Goal: Task Accomplishment & Management: Complete application form

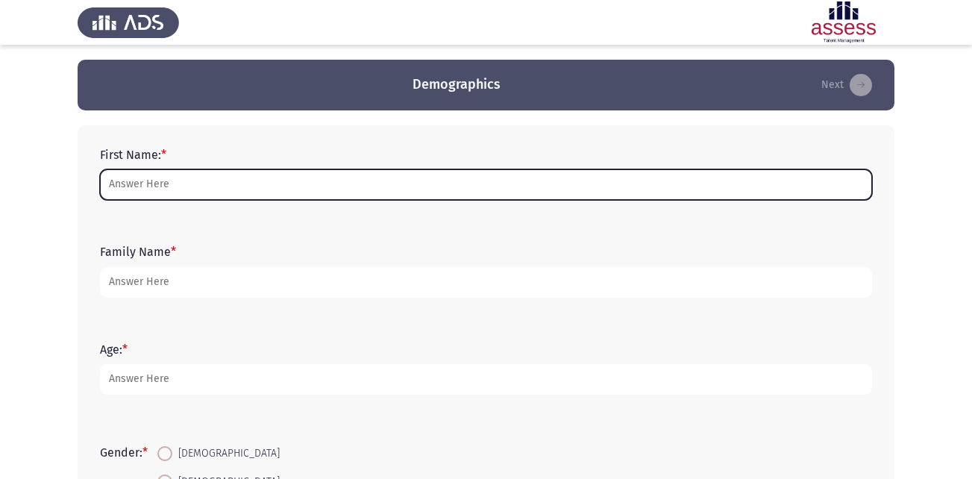
click at [545, 180] on input "First Name: *" at bounding box center [486, 184] width 772 height 31
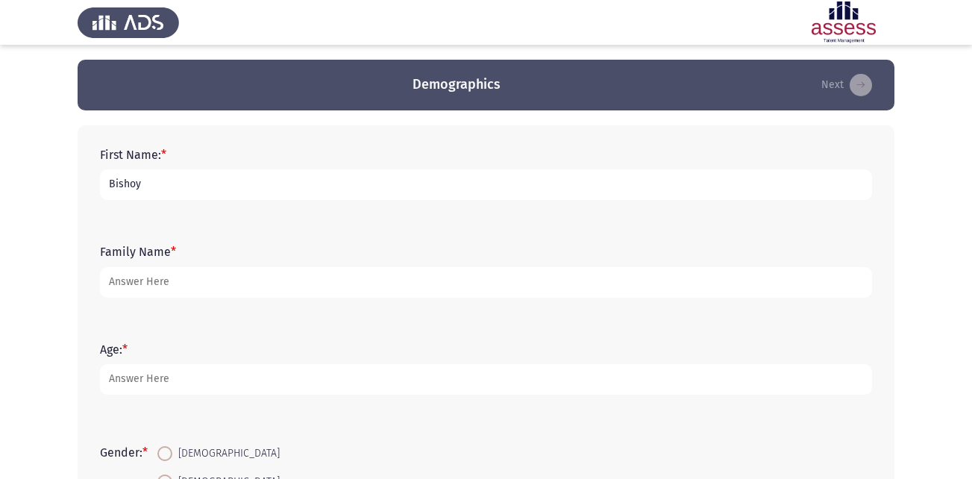
type input "Bishoy"
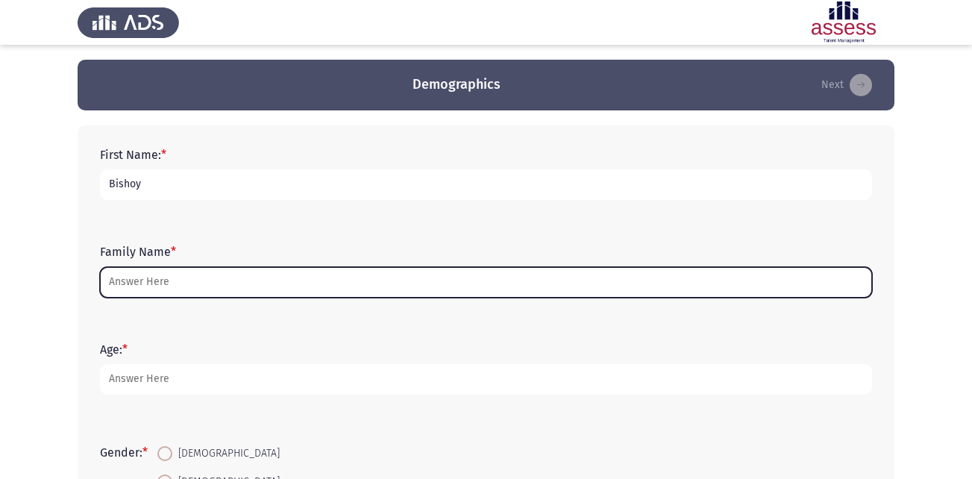
click at [283, 284] on input "Family Name *" at bounding box center [486, 282] width 772 height 31
type input "e"
click at [470, 272] on input "e" at bounding box center [486, 282] width 772 height 31
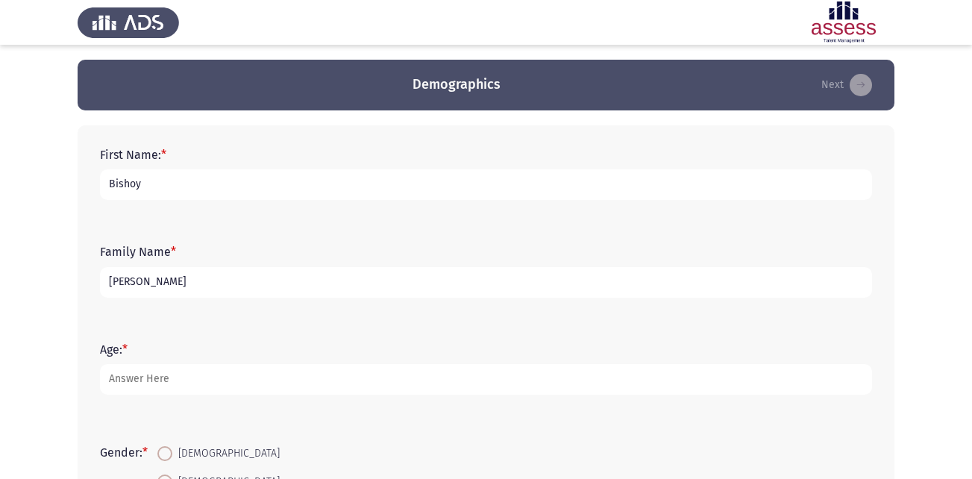
type input "[PERSON_NAME]"
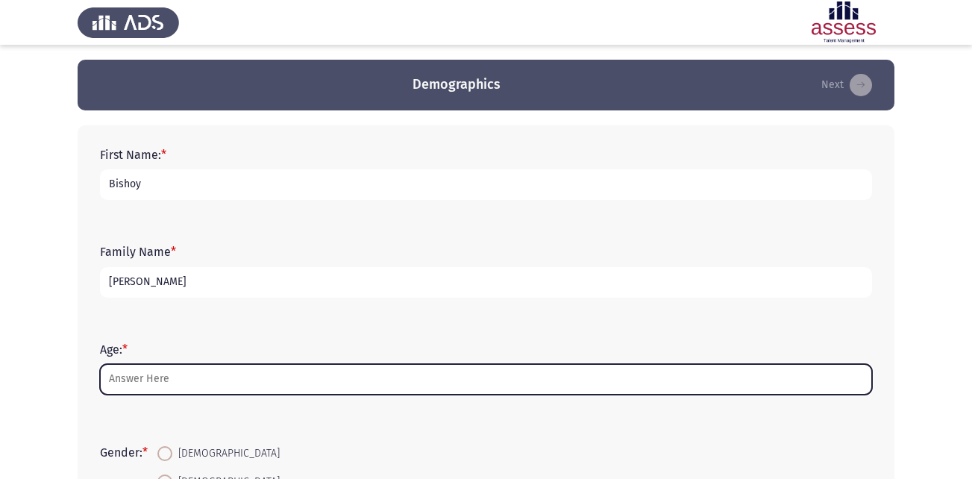
click at [359, 377] on input "Age: *" at bounding box center [486, 379] width 772 height 31
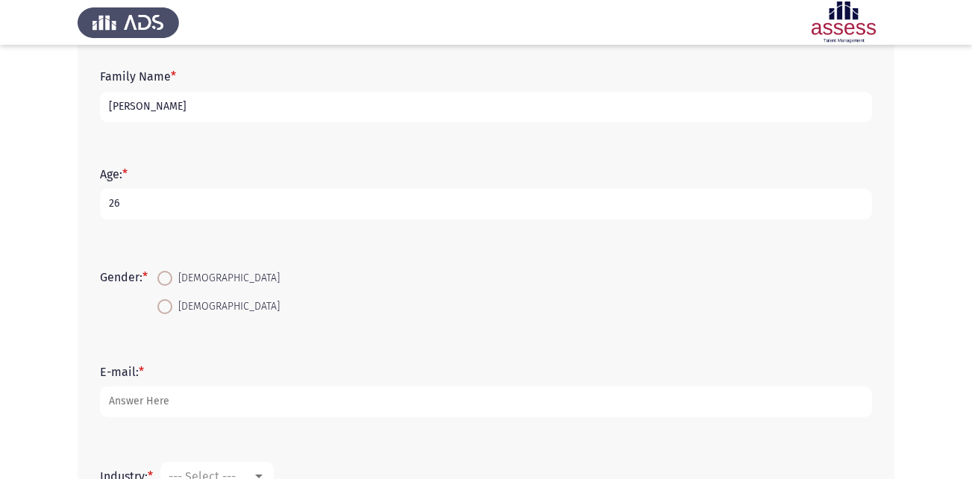
scroll to position [201, 0]
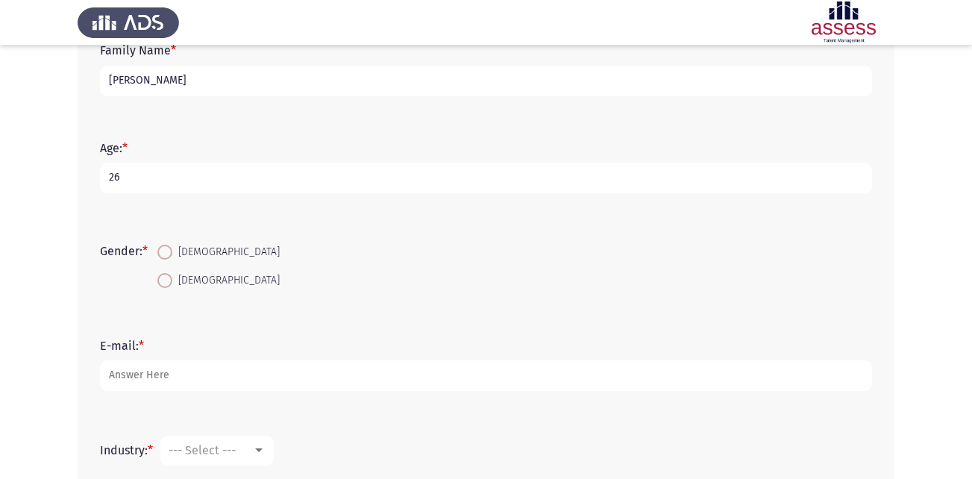
type input "26"
click at [175, 253] on span "[DEMOGRAPHIC_DATA]" at bounding box center [225, 252] width 107 height 18
click at [172, 253] on input "[DEMOGRAPHIC_DATA]" at bounding box center [164, 252] width 15 height 15
radio input "true"
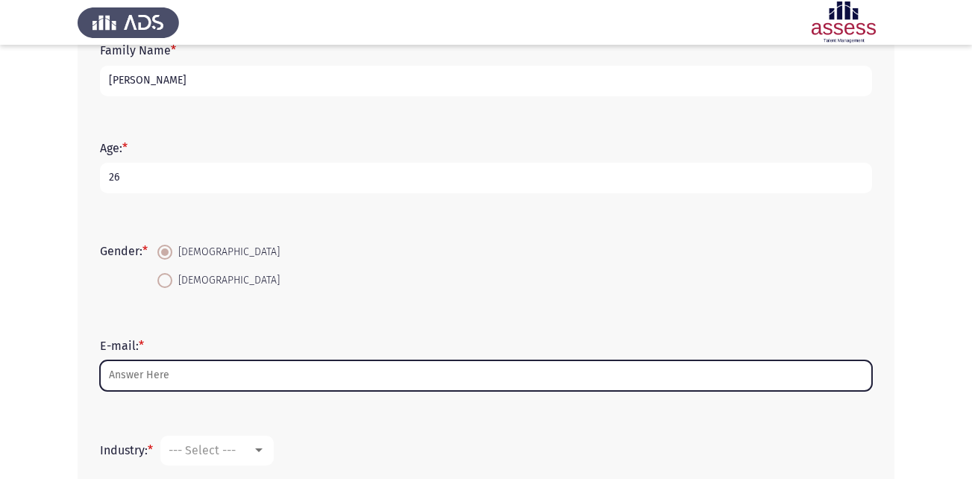
click at [174, 365] on input "E-mail: *" at bounding box center [486, 375] width 772 height 31
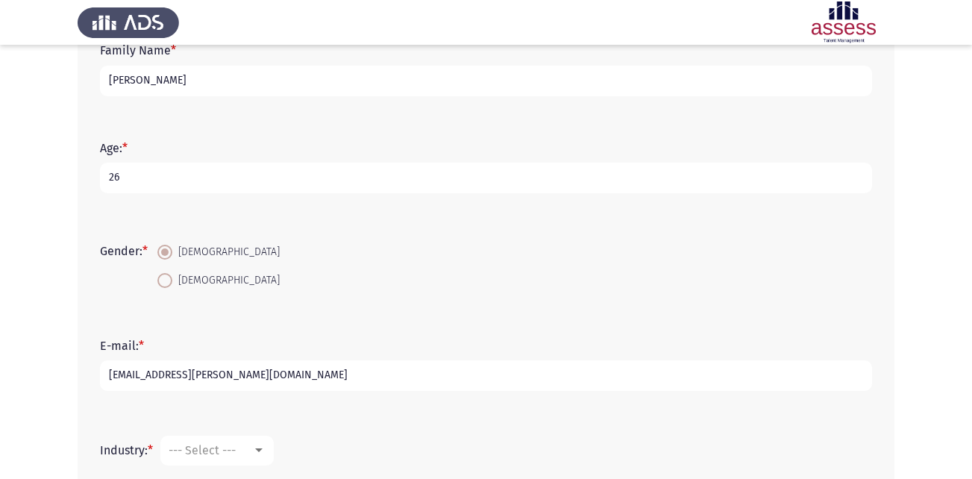
scroll to position [382, 0]
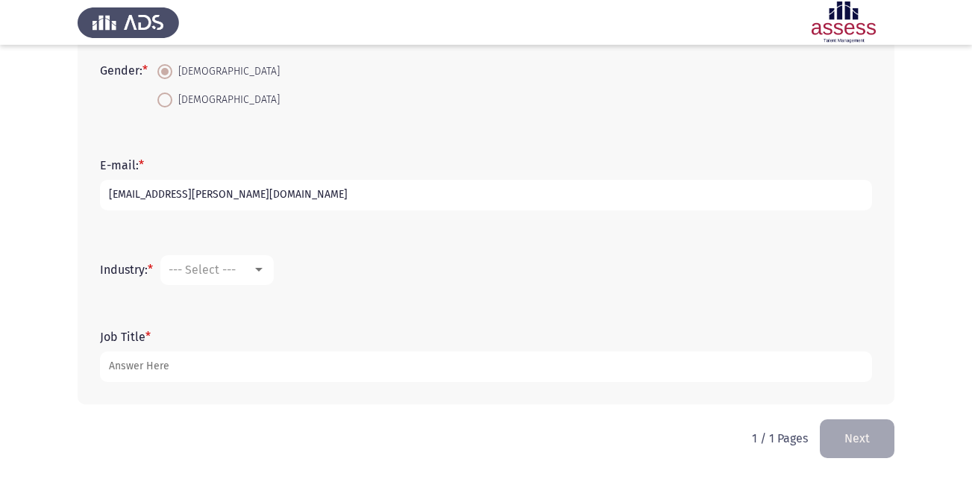
type input "[EMAIL_ADDRESS][PERSON_NAME][DOMAIN_NAME]"
click at [257, 272] on div at bounding box center [258, 270] width 13 height 12
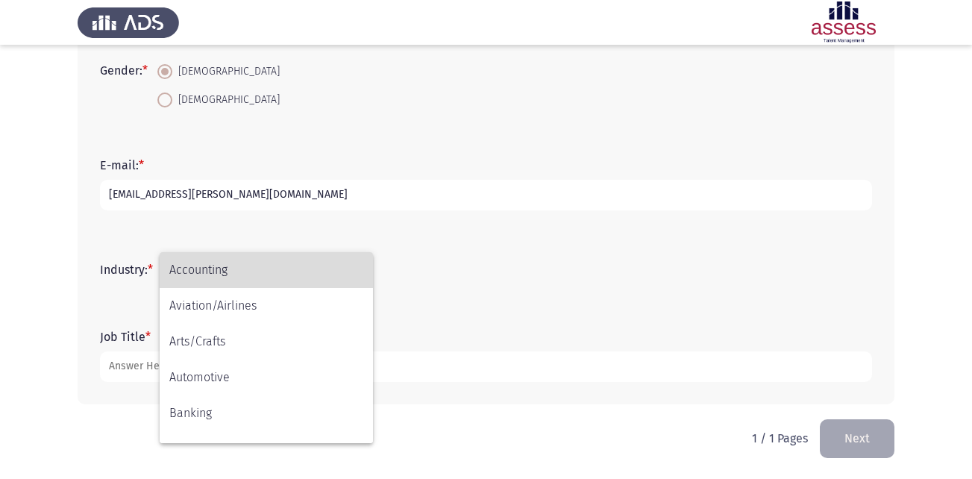
click at [242, 272] on span "Accounting" at bounding box center [266, 270] width 194 height 36
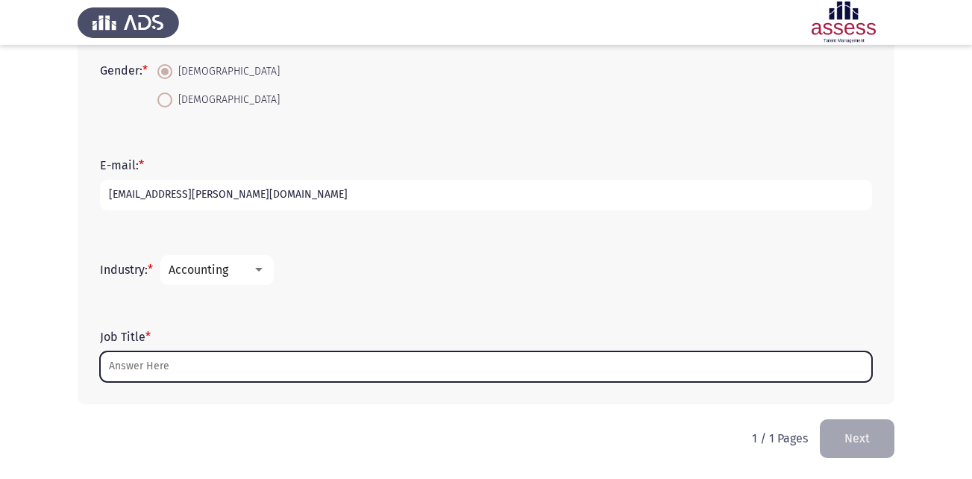
click at [206, 365] on input "Job Title *" at bounding box center [486, 366] width 772 height 31
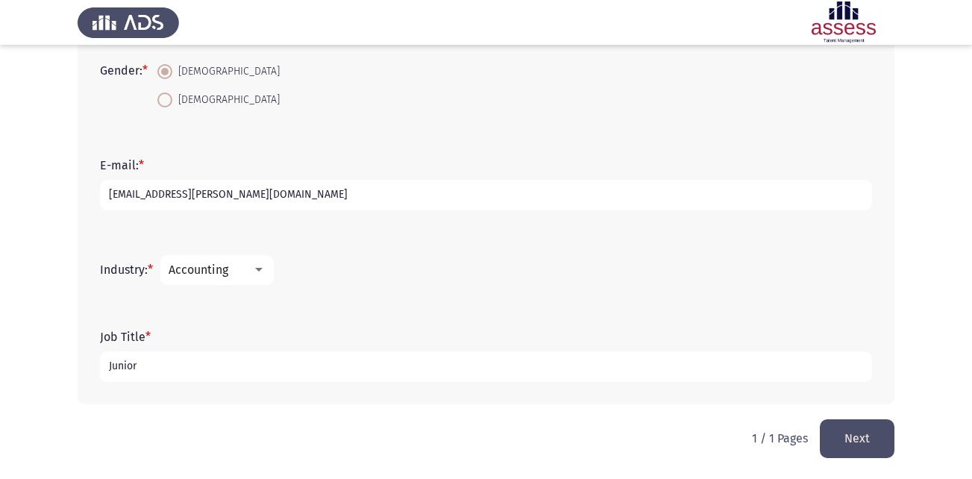
type input "Junior"
click at [871, 450] on button "Next" at bounding box center [856, 438] width 75 height 38
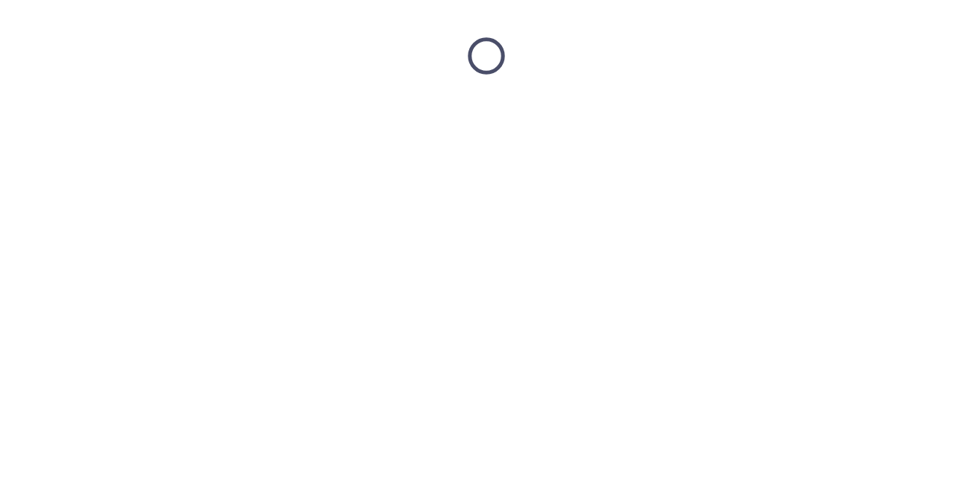
scroll to position [0, 0]
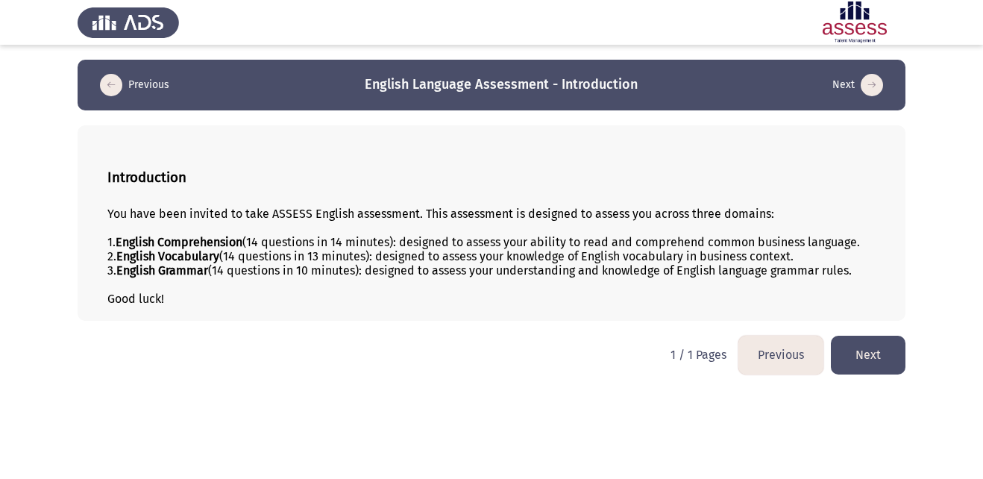
click at [860, 347] on button "Next" at bounding box center [868, 355] width 75 height 38
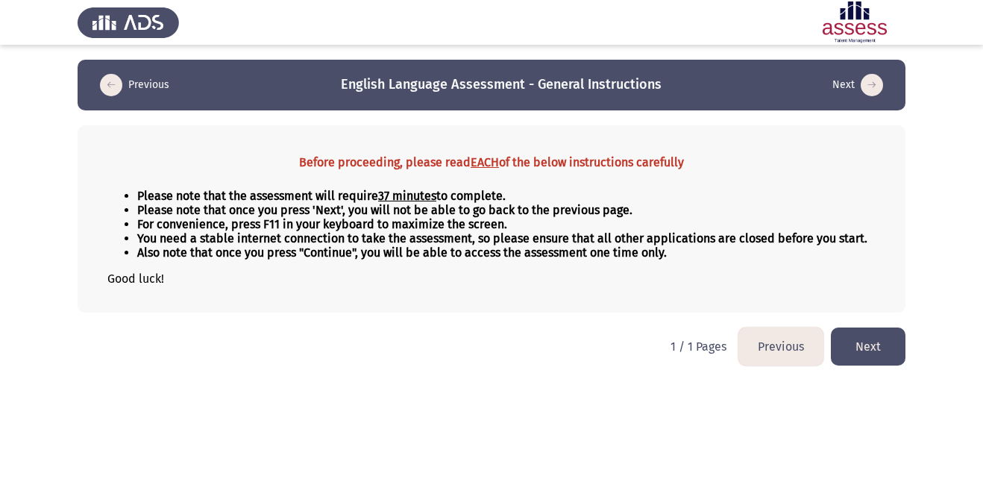
click at [860, 347] on button "Next" at bounding box center [868, 346] width 75 height 38
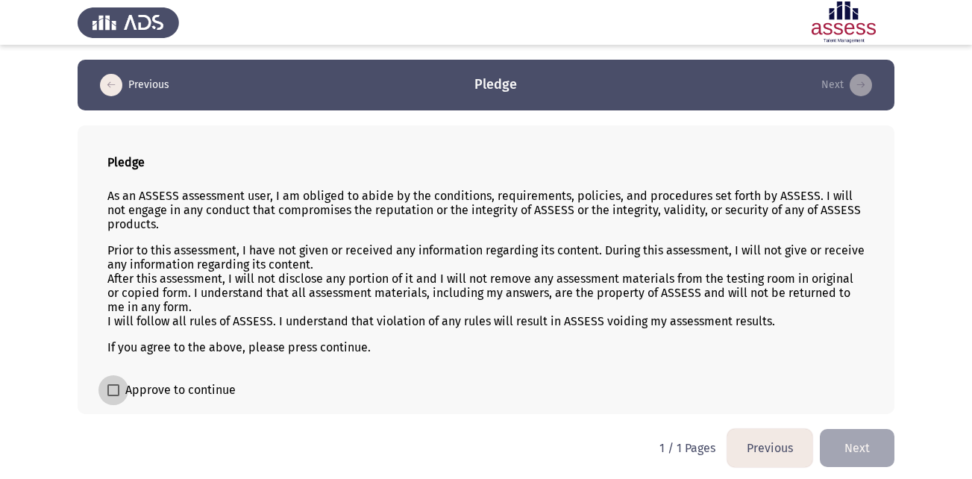
click at [176, 386] on span "Approve to continue" at bounding box center [180, 390] width 110 height 18
click at [113, 396] on input "Approve to continue" at bounding box center [113, 396] width 1 height 1
checkbox input "true"
click at [855, 456] on button "Next" at bounding box center [856, 448] width 75 height 38
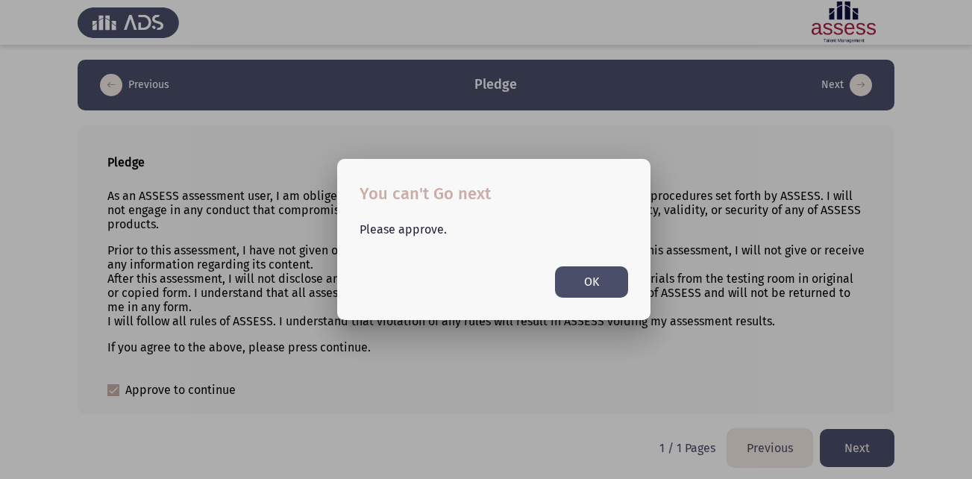
click at [585, 272] on button "OK" at bounding box center [591, 281] width 73 height 31
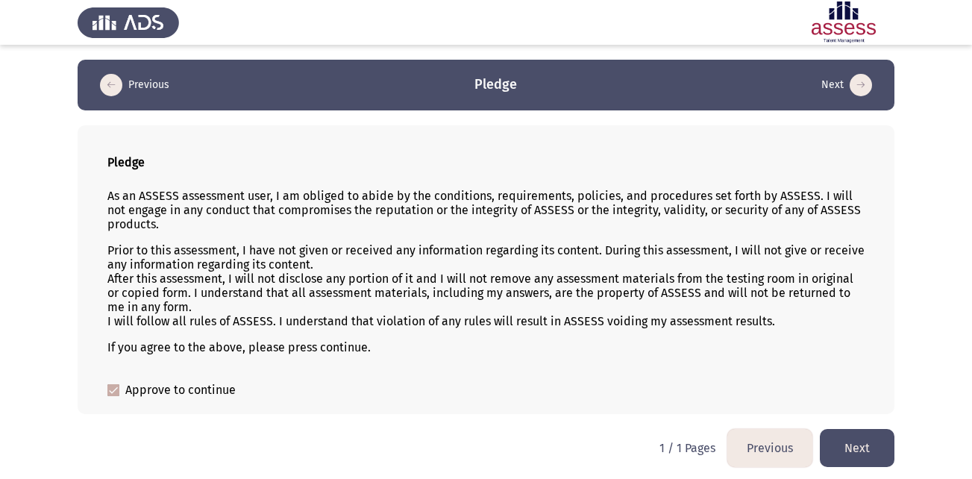
click at [834, 450] on button "Next" at bounding box center [856, 448] width 75 height 38
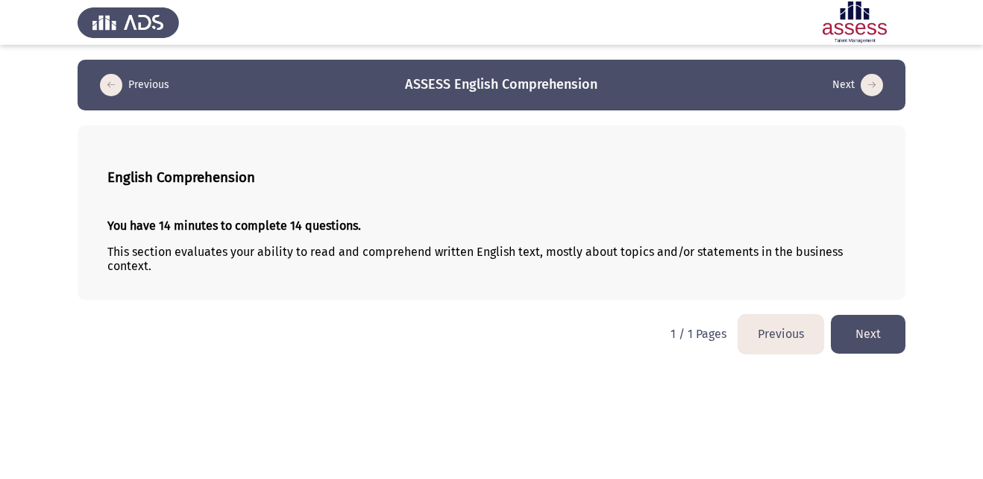
click at [866, 339] on button "Next" at bounding box center [868, 334] width 75 height 38
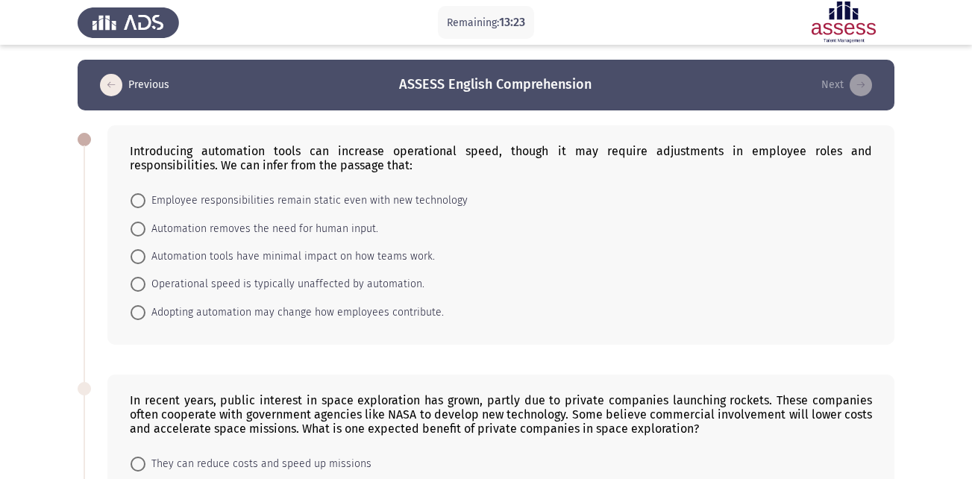
drag, startPoint x: 131, startPoint y: 145, endPoint x: 255, endPoint y: 163, distance: 125.2
click at [255, 163] on div "Introducing automation tools can increase operational speed, though it may requ…" at bounding box center [501, 158] width 742 height 28
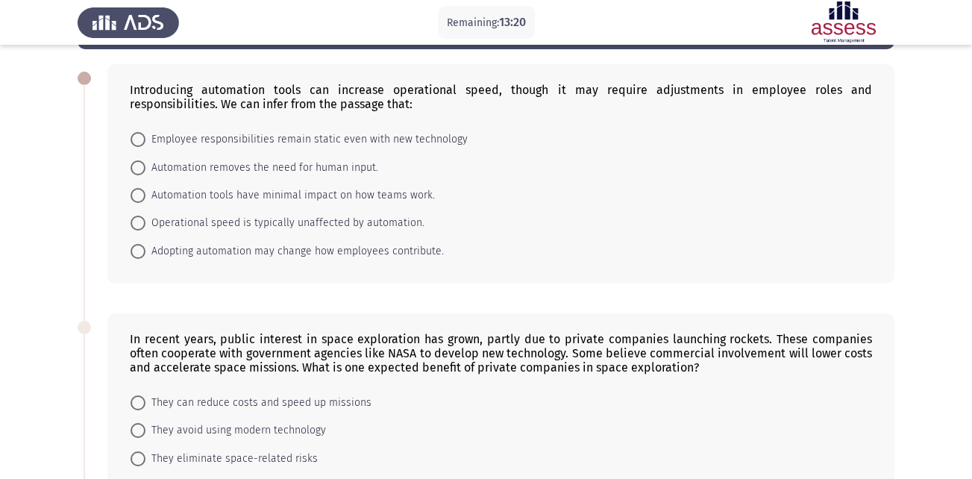
scroll to position [65, 0]
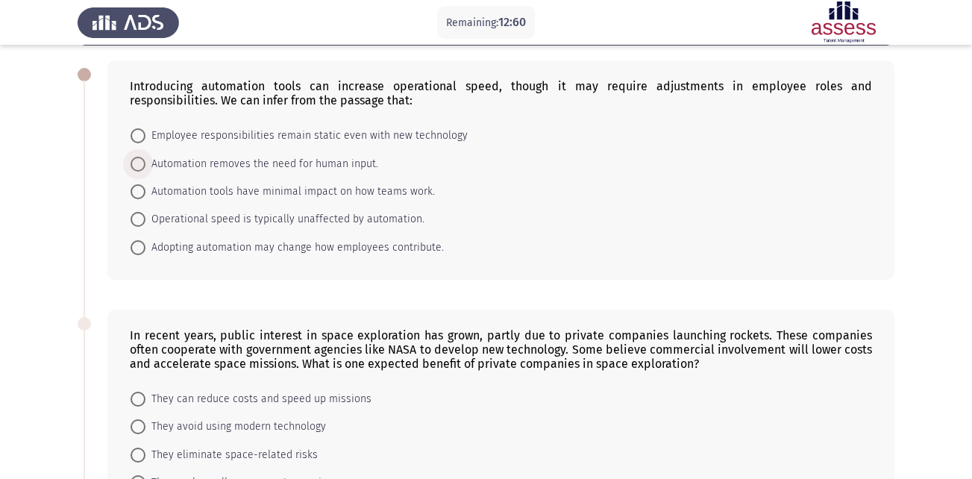
click at [138, 166] on span at bounding box center [137, 164] width 15 height 15
click at [138, 166] on input "Automation removes the need for human input." at bounding box center [137, 164] width 15 height 15
radio input "true"
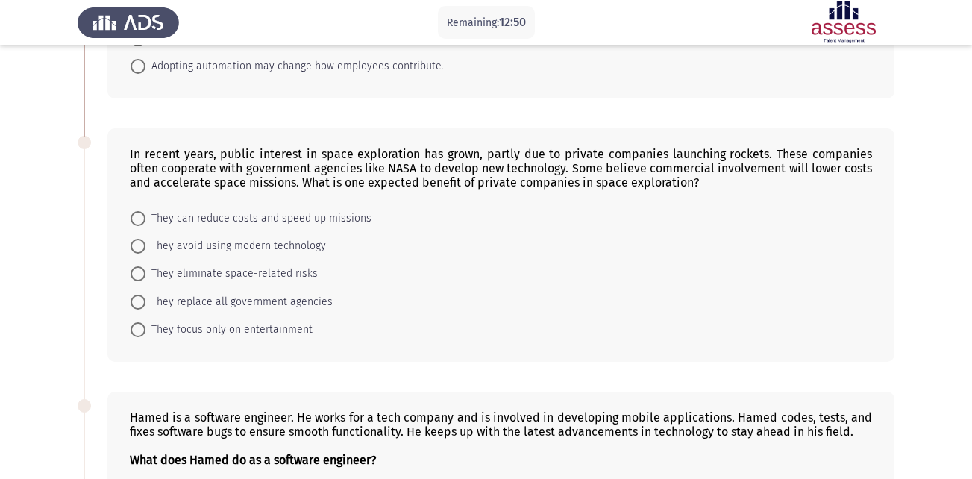
scroll to position [259, 0]
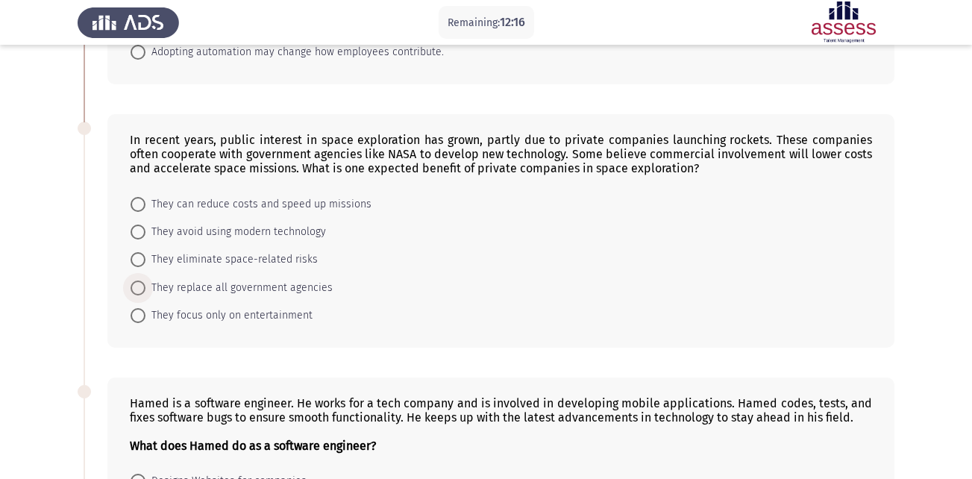
click at [138, 289] on span at bounding box center [137, 287] width 15 height 15
click at [138, 289] on input "They replace all government agencies" at bounding box center [137, 287] width 15 height 15
radio input "true"
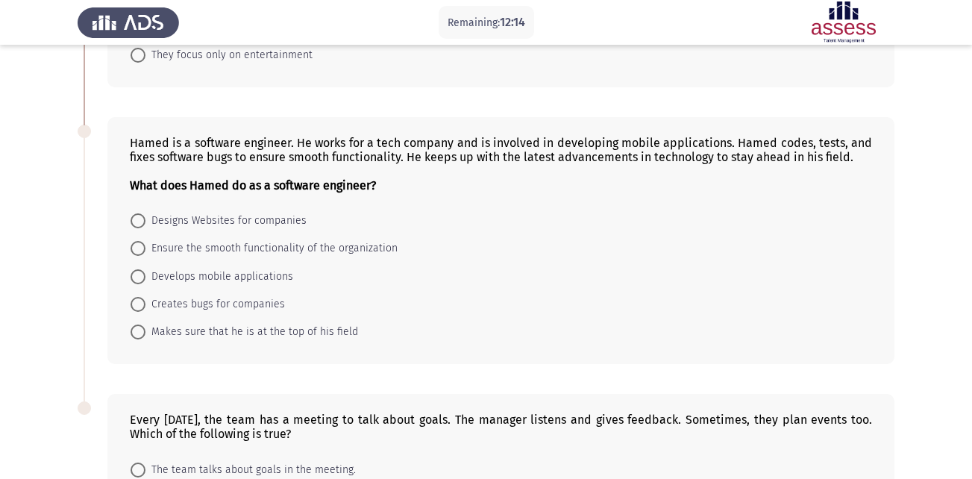
scroll to position [520, 0]
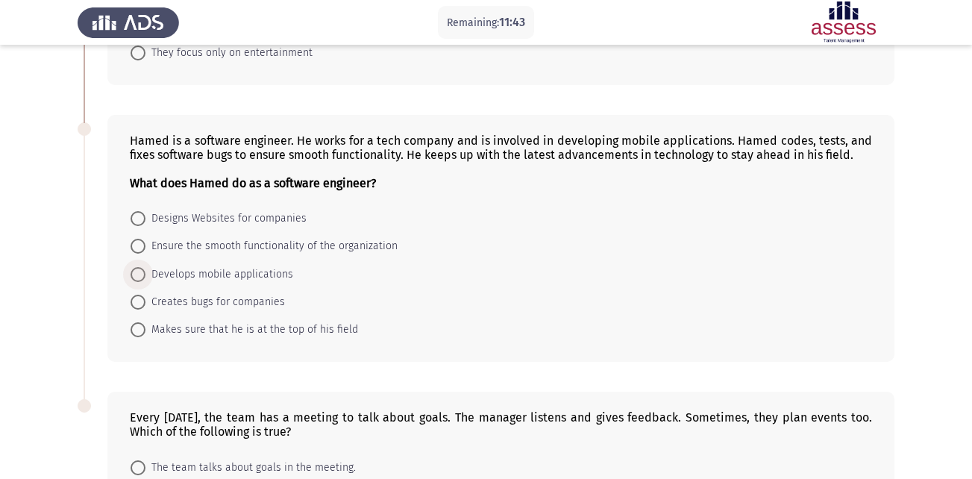
click at [141, 276] on span at bounding box center [137, 274] width 15 height 15
click at [141, 276] on input "Develops mobile applications" at bounding box center [137, 274] width 15 height 15
radio input "true"
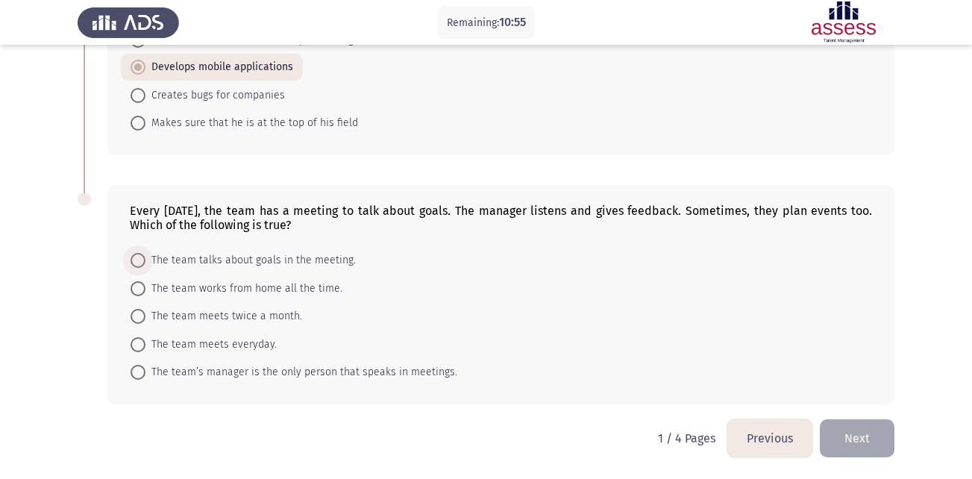
click at [130, 258] on span at bounding box center [137, 260] width 15 height 15
click at [130, 258] on input "The team talks about goals in the meeting." at bounding box center [137, 260] width 15 height 15
radio input "true"
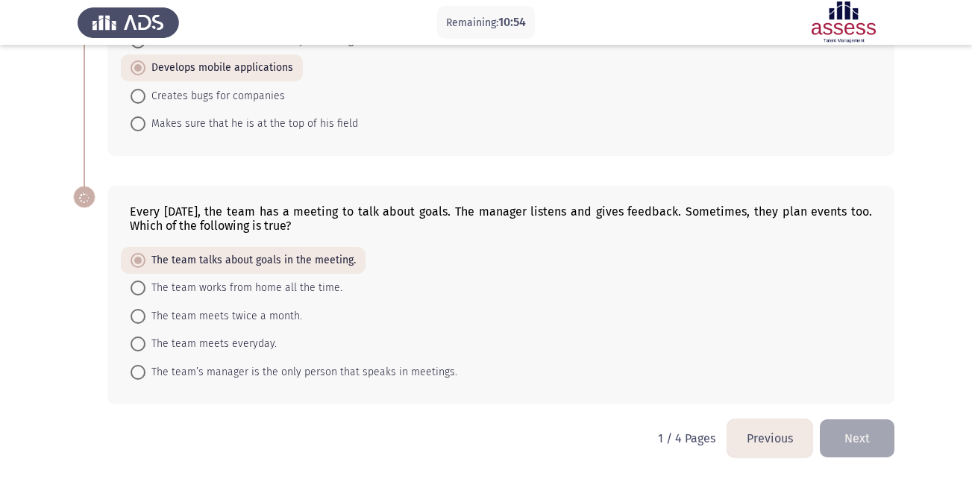
scroll to position [725, 0]
click at [851, 453] on button "Next" at bounding box center [856, 438] width 75 height 38
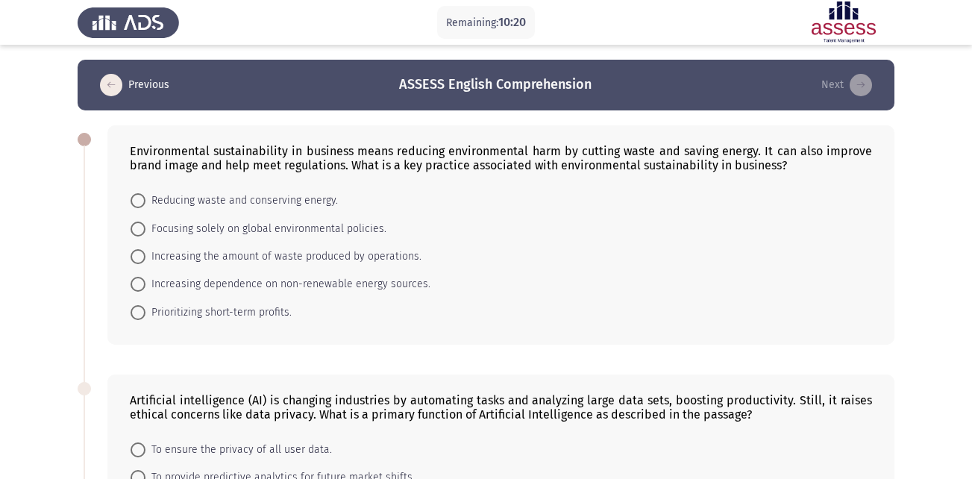
click at [277, 236] on span "Focusing solely on global environmental policies." at bounding box center [265, 229] width 241 height 18
click at [145, 236] on input "Focusing solely on global environmental policies." at bounding box center [137, 228] width 15 height 15
radio input "true"
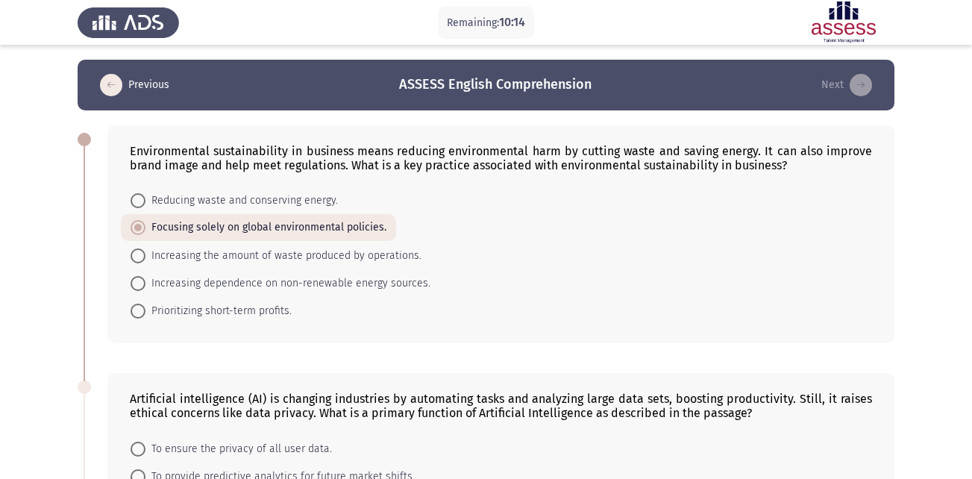
click at [306, 198] on span "Reducing waste and conserving energy." at bounding box center [241, 201] width 192 height 18
click at [145, 198] on input "Reducing waste and conserving energy." at bounding box center [137, 200] width 15 height 15
radio input "true"
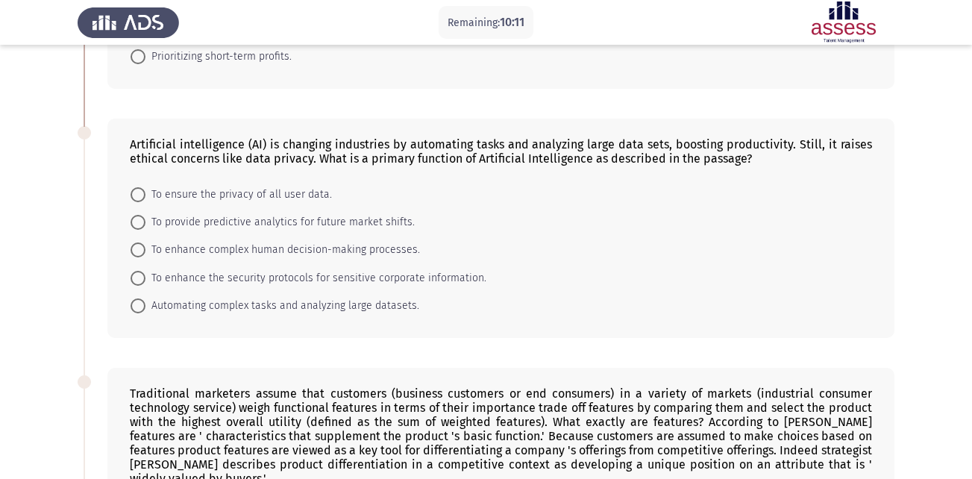
scroll to position [259, 0]
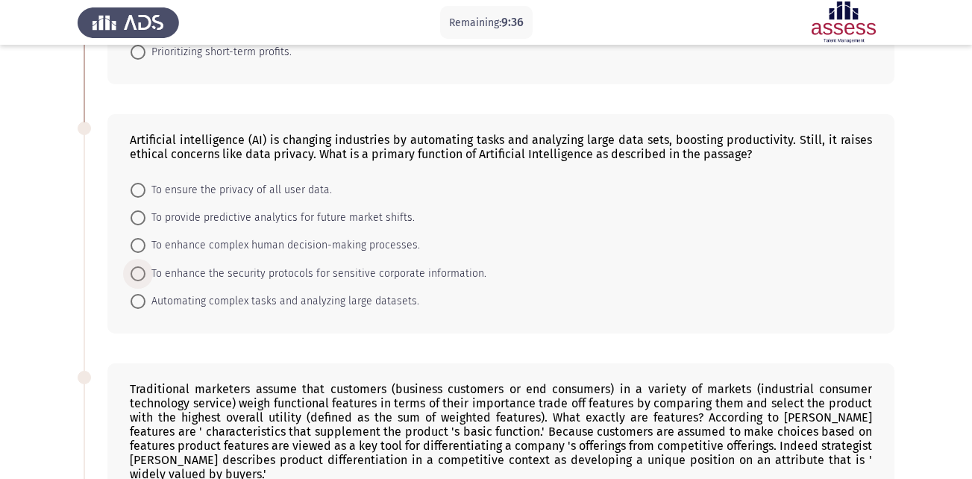
click at [412, 269] on span "To enhance the security protocols for sensitive corporate information." at bounding box center [315, 274] width 341 height 18
click at [145, 269] on input "To enhance the security protocols for sensitive corporate information." at bounding box center [137, 273] width 15 height 15
radio input "true"
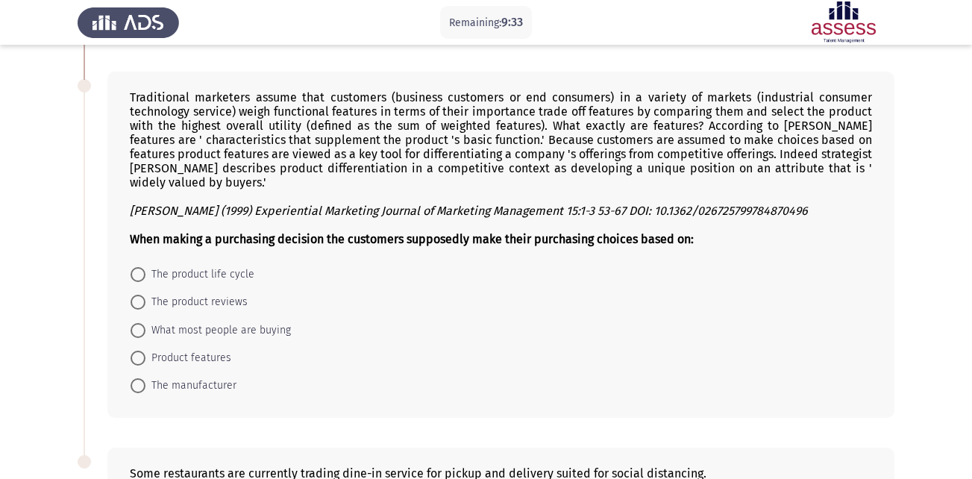
scroll to position [552, 0]
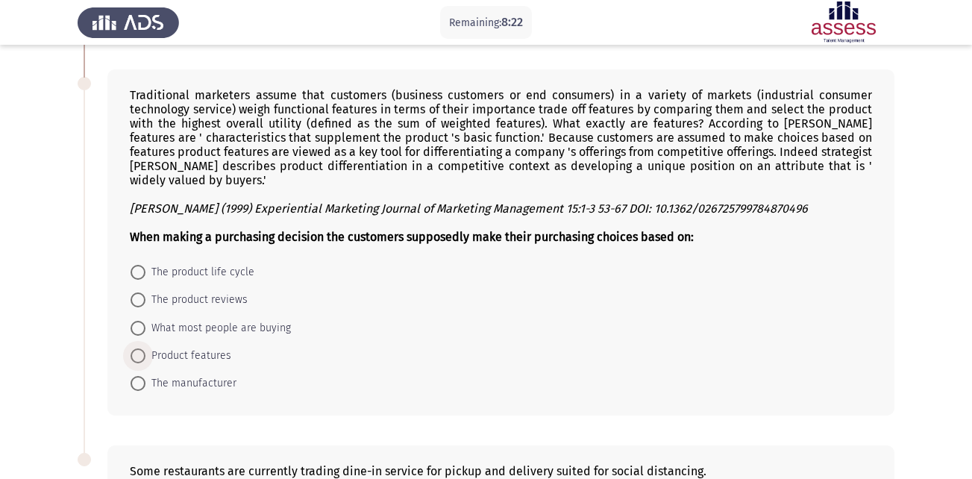
click at [136, 349] on span at bounding box center [137, 355] width 15 height 15
click at [136, 349] on input "Product features" at bounding box center [137, 355] width 15 height 15
radio input "true"
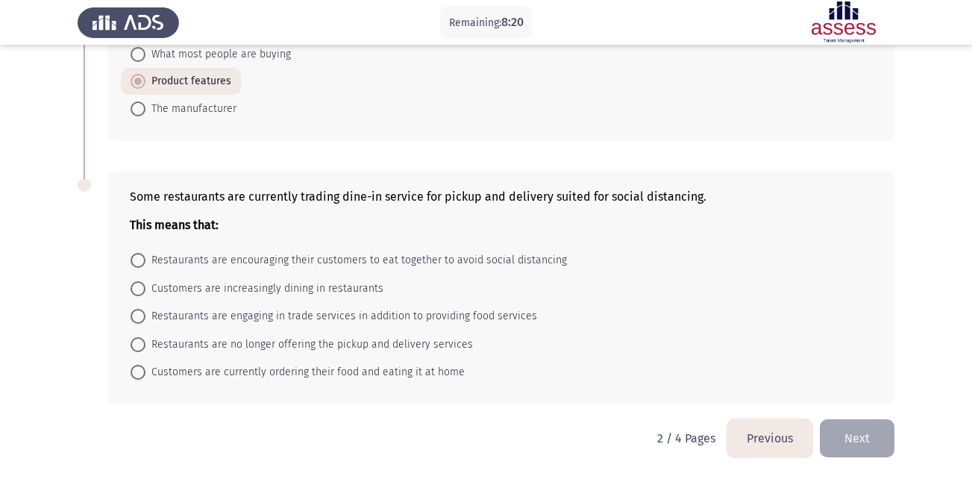
click at [863, 450] on button "Next" at bounding box center [856, 438] width 75 height 38
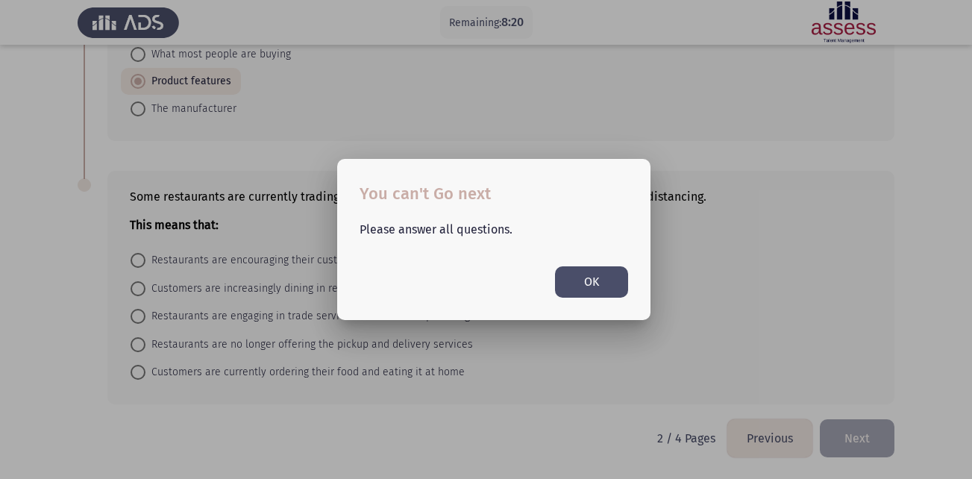
scroll to position [0, 0]
click at [608, 289] on button "OK" at bounding box center [591, 281] width 73 height 31
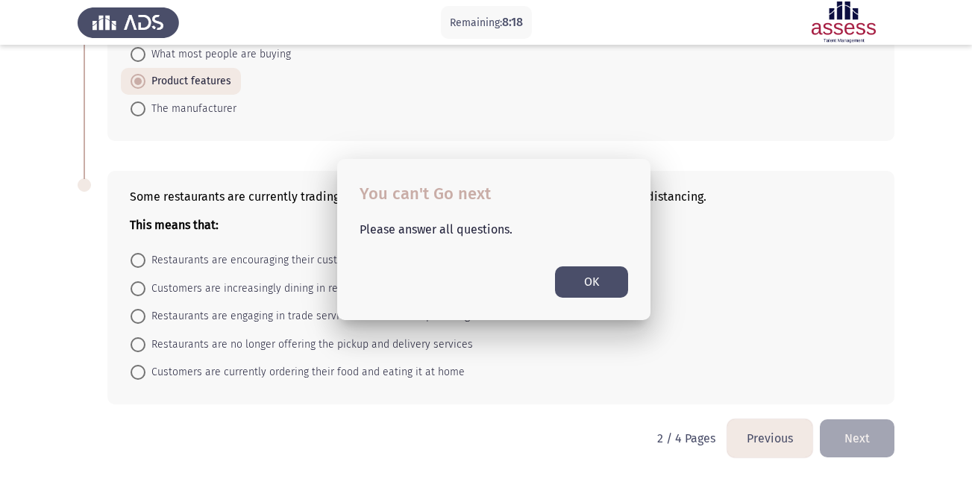
scroll to position [825, 0]
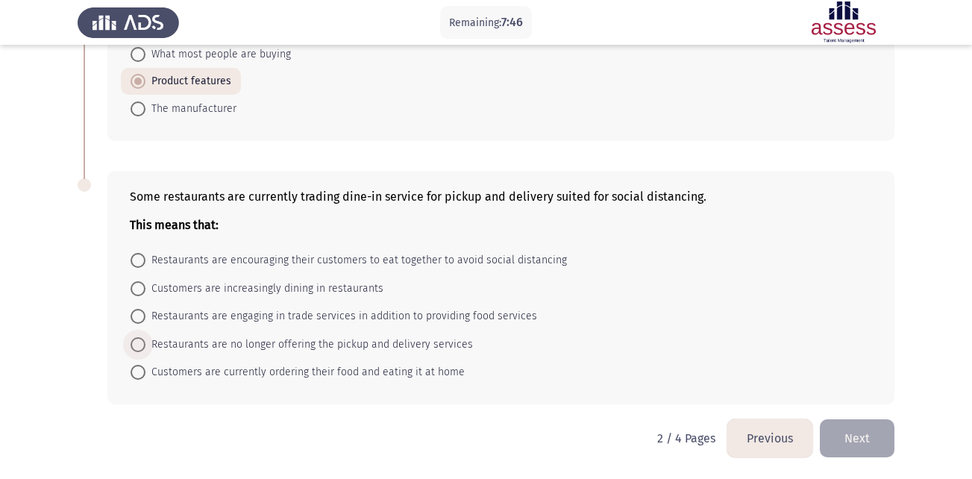
click at [373, 343] on span "Restaurants are no longer offering the pickup and delivery services" at bounding box center [308, 345] width 327 height 18
click at [145, 343] on input "Restaurants are no longer offering the pickup and delivery services" at bounding box center [137, 344] width 15 height 15
radio input "true"
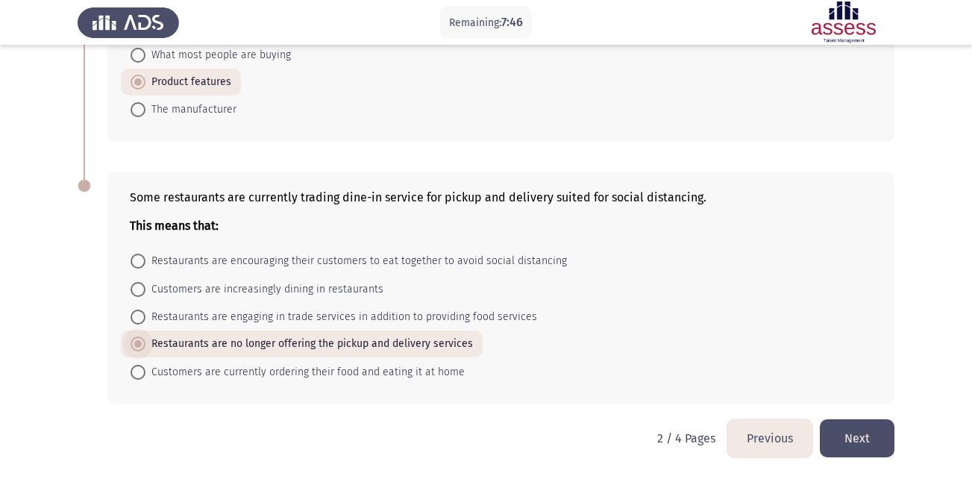
click at [373, 343] on span "Restaurants are no longer offering the pickup and delivery services" at bounding box center [308, 344] width 327 height 18
click at [145, 343] on input "Restaurants are no longer offering the pickup and delivery services" at bounding box center [137, 343] width 15 height 15
click at [400, 375] on span "Customers are currently ordering their food and eating it at home" at bounding box center [304, 372] width 319 height 18
click at [145, 375] on input "Customers are currently ordering their food and eating it at home" at bounding box center [137, 372] width 15 height 15
radio input "true"
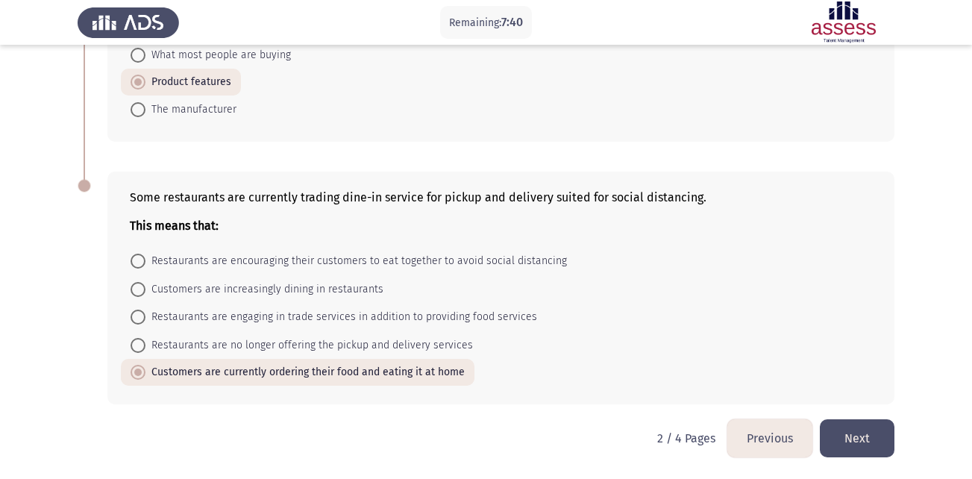
click at [848, 448] on button "Next" at bounding box center [856, 438] width 75 height 38
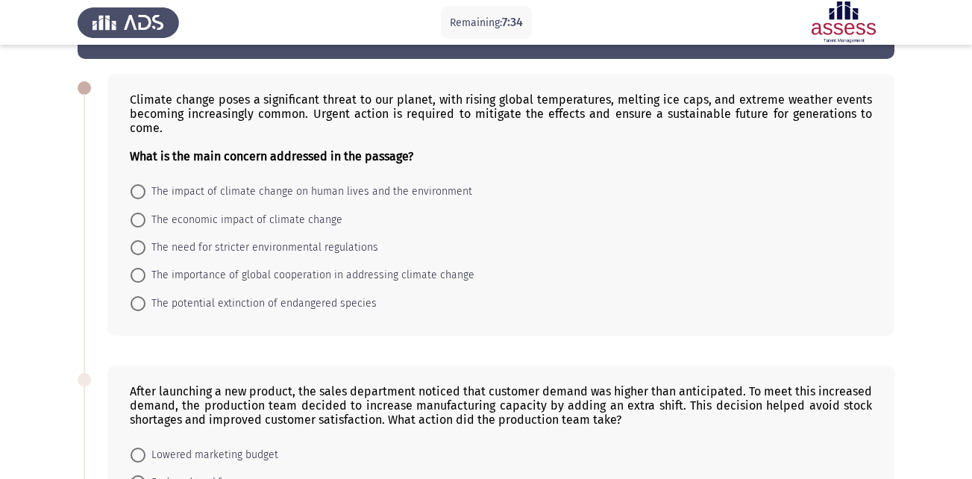
scroll to position [28, 0]
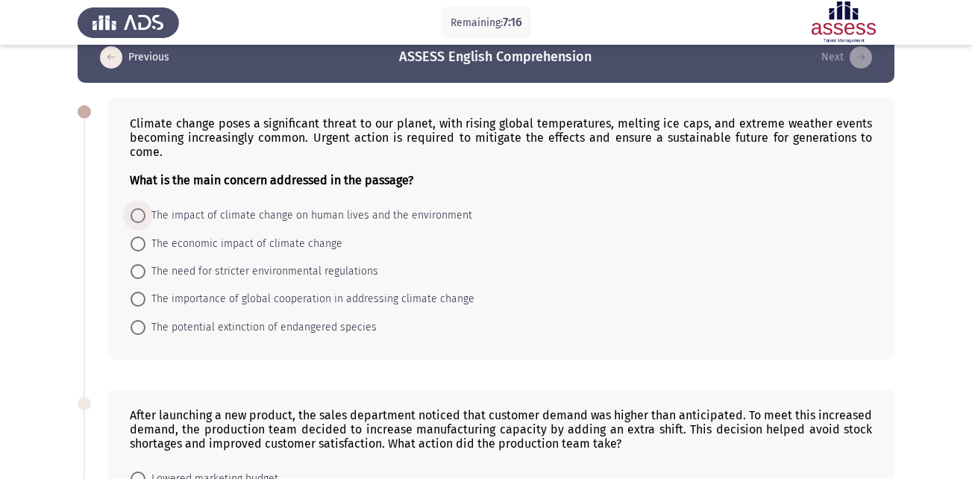
click at [451, 216] on span "The impact of climate change on human lives and the environment" at bounding box center [308, 216] width 327 height 18
click at [145, 216] on input "The impact of climate change on human lives and the environment" at bounding box center [137, 215] width 15 height 15
radio input "true"
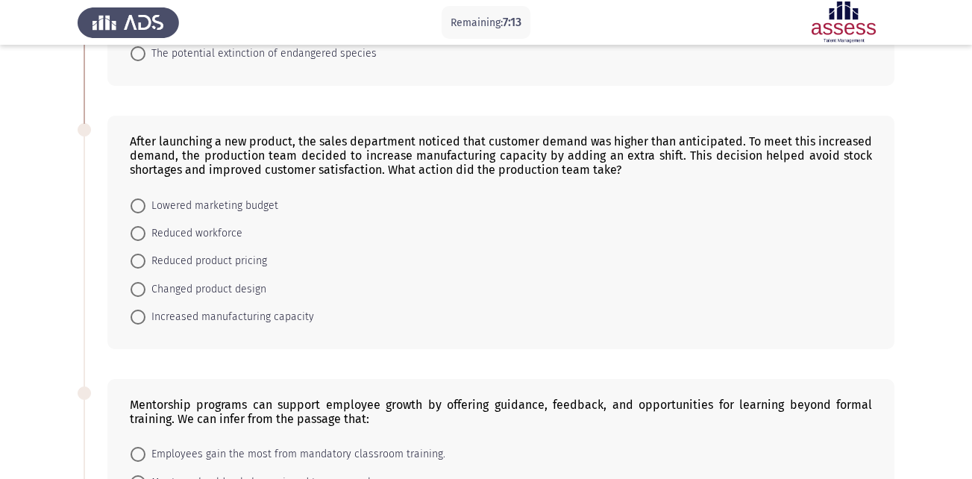
scroll to position [302, 0]
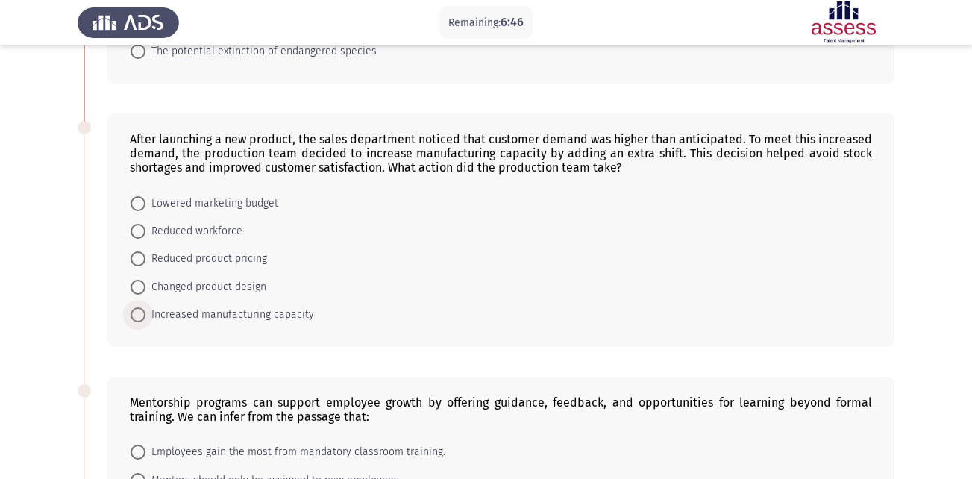
click at [247, 314] on span "Increased manufacturing capacity" at bounding box center [229, 315] width 169 height 18
click at [145, 314] on input "Increased manufacturing capacity" at bounding box center [137, 314] width 15 height 15
radio input "true"
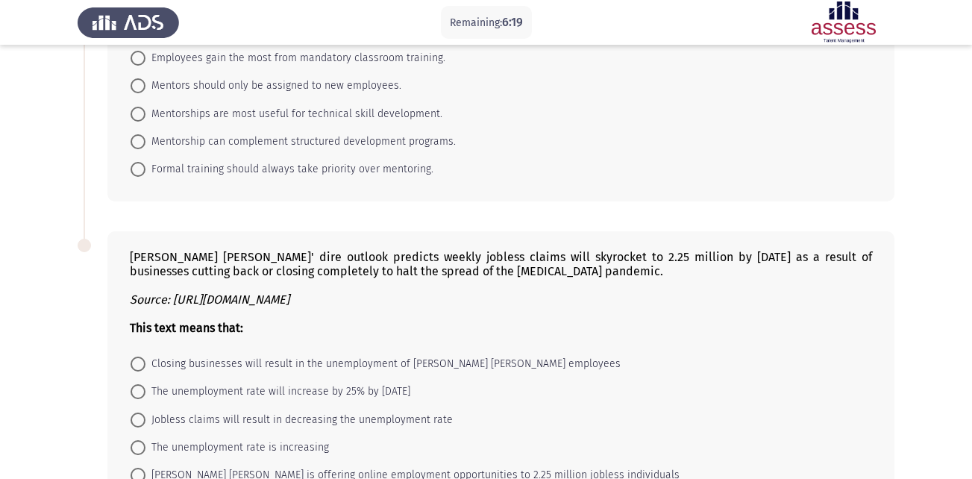
scroll to position [641, 0]
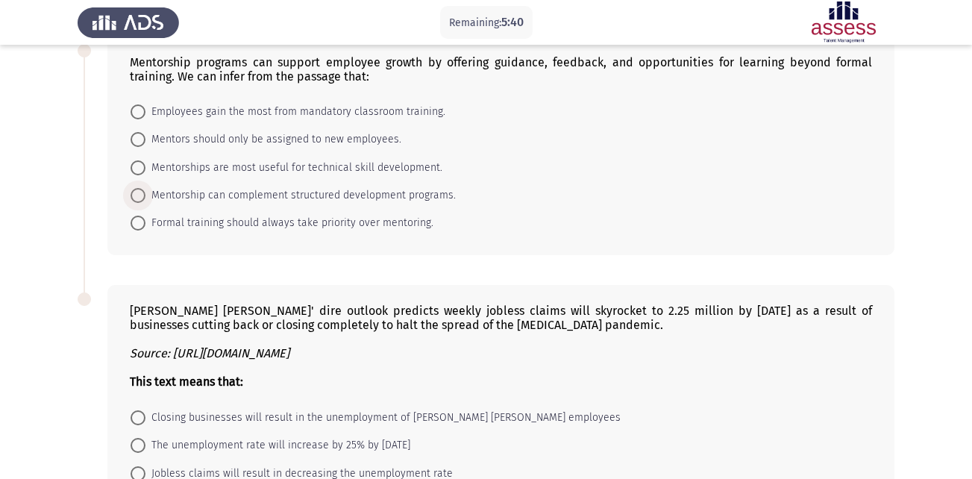
click at [140, 197] on span at bounding box center [137, 195] width 15 height 15
click at [140, 197] on input "Mentorship can complement structured development programs." at bounding box center [137, 195] width 15 height 15
radio input "true"
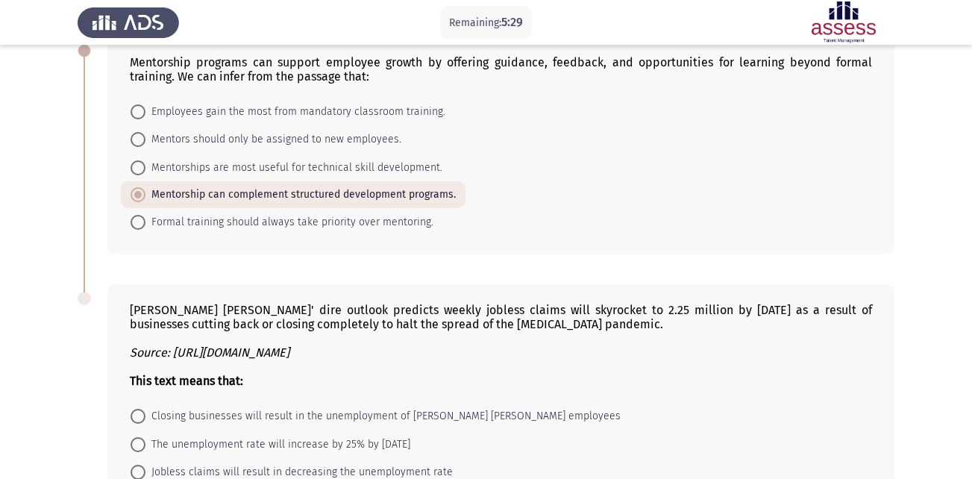
scroll to position [797, 0]
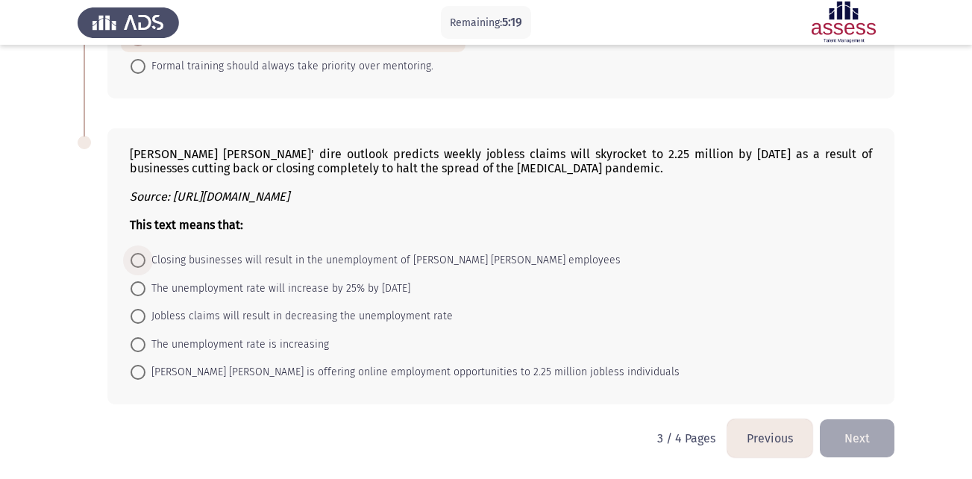
click at [248, 262] on span "Closing businesses will result in the unemployment of [PERSON_NAME] [PERSON_NAM…" at bounding box center [382, 260] width 475 height 18
click at [145, 262] on input "Closing businesses will result in the unemployment of [PERSON_NAME] [PERSON_NAM…" at bounding box center [137, 260] width 15 height 15
radio input "true"
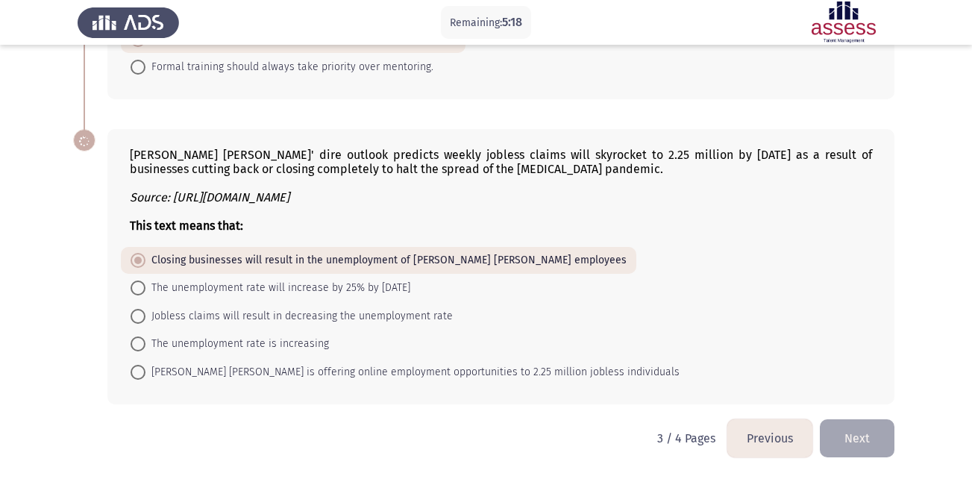
scroll to position [796, 0]
click at [858, 444] on button "Next" at bounding box center [856, 438] width 75 height 38
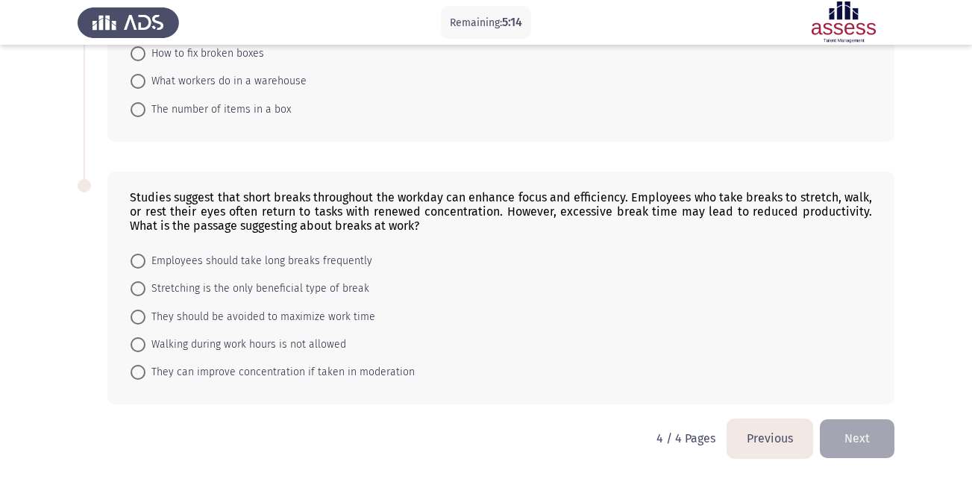
scroll to position [0, 0]
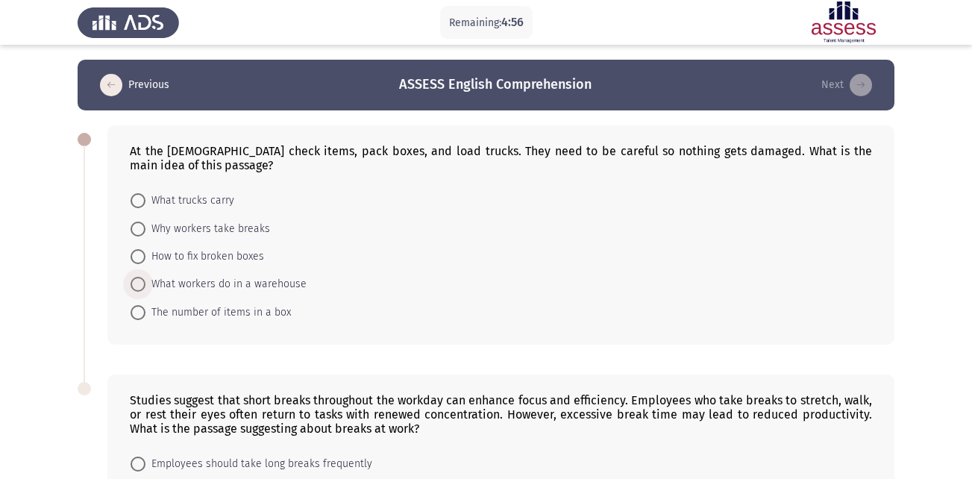
click at [248, 284] on span "What workers do in a warehouse" at bounding box center [225, 284] width 161 height 18
click at [145, 284] on input "What workers do in a warehouse" at bounding box center [137, 284] width 15 height 15
radio input "true"
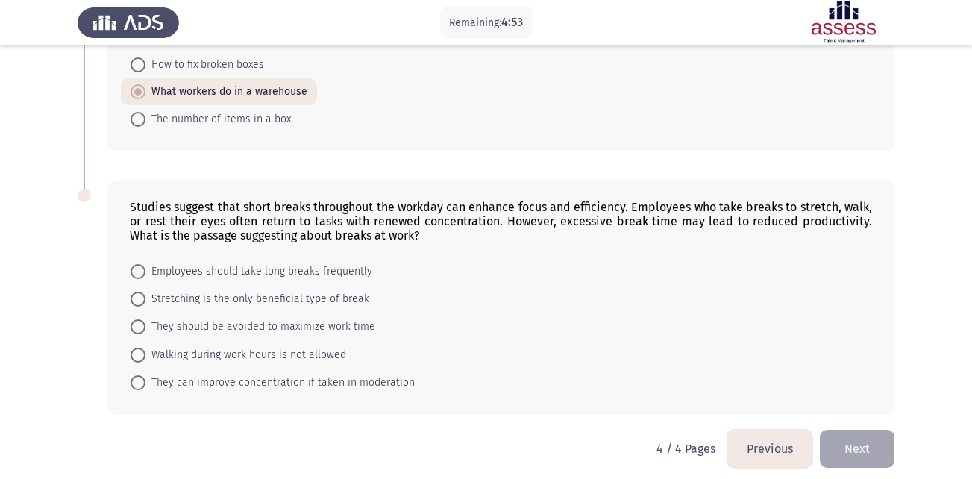
scroll to position [193, 0]
click at [394, 381] on span "They can improve concentration if taken in moderation" at bounding box center [279, 381] width 269 height 18
click at [145, 381] on input "They can improve concentration if taken in moderation" at bounding box center [137, 381] width 15 height 15
radio input "true"
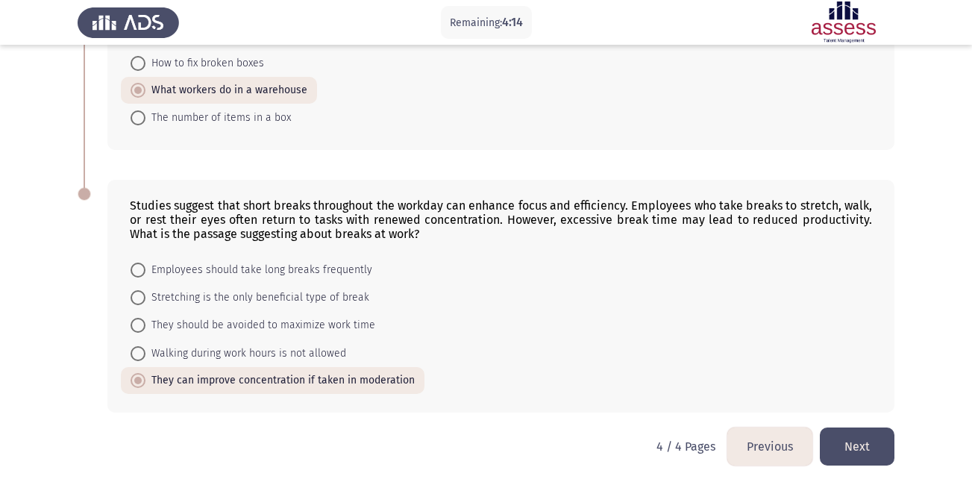
click at [861, 450] on button "Next" at bounding box center [856, 446] width 75 height 38
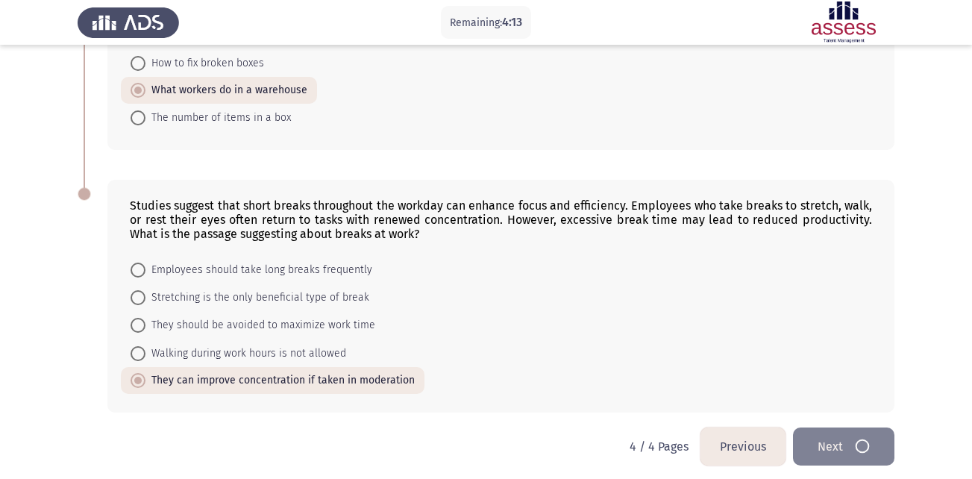
scroll to position [0, 0]
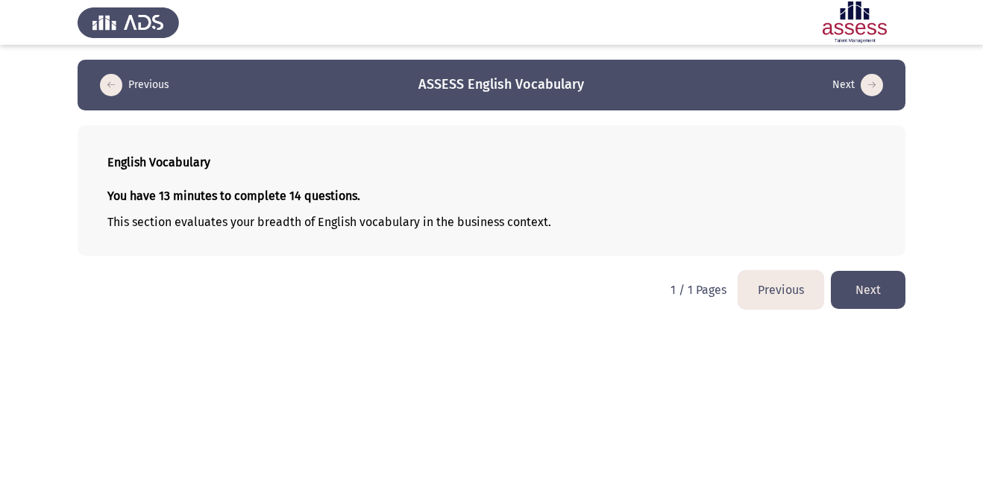
click at [869, 291] on button "Next" at bounding box center [868, 290] width 75 height 38
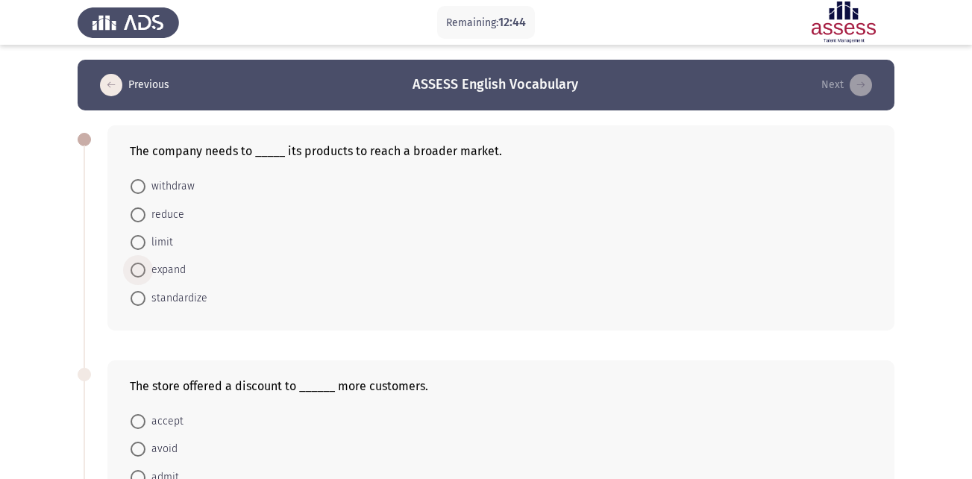
click at [163, 275] on span "expand" at bounding box center [165, 270] width 40 height 18
click at [145, 275] on input "expand" at bounding box center [137, 269] width 15 height 15
radio input "true"
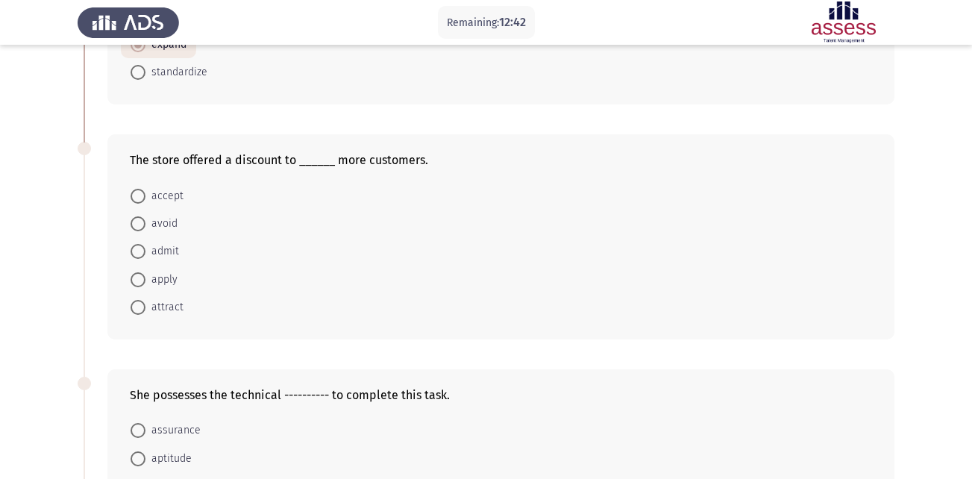
scroll to position [228, 0]
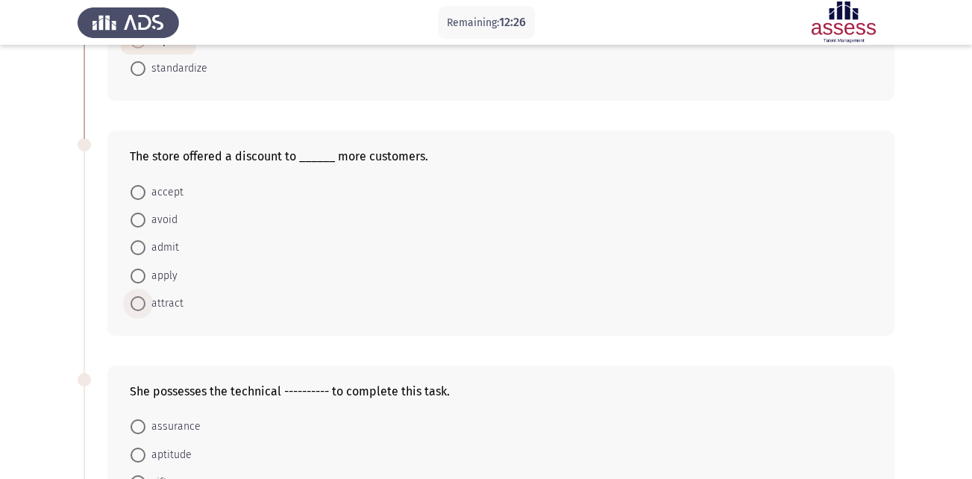
click at [166, 312] on span "attract" at bounding box center [164, 304] width 38 height 18
click at [145, 311] on input "attract" at bounding box center [137, 303] width 15 height 15
radio input "true"
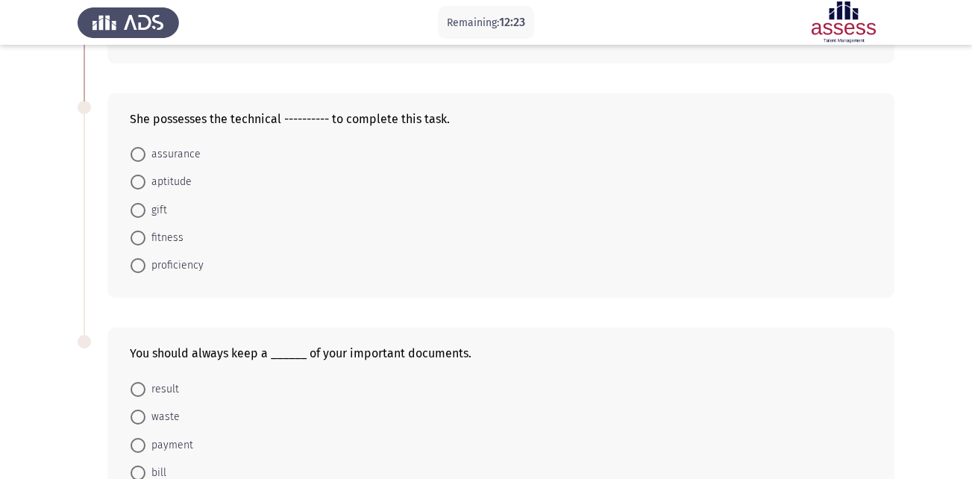
scroll to position [494, 0]
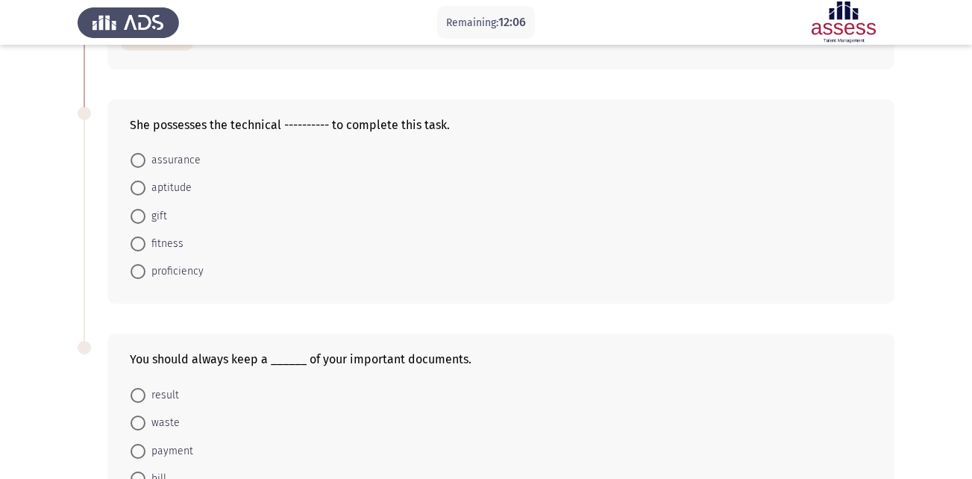
click at [198, 271] on span "proficiency" at bounding box center [174, 271] width 58 height 18
click at [145, 271] on input "proficiency" at bounding box center [137, 271] width 15 height 15
radio input "true"
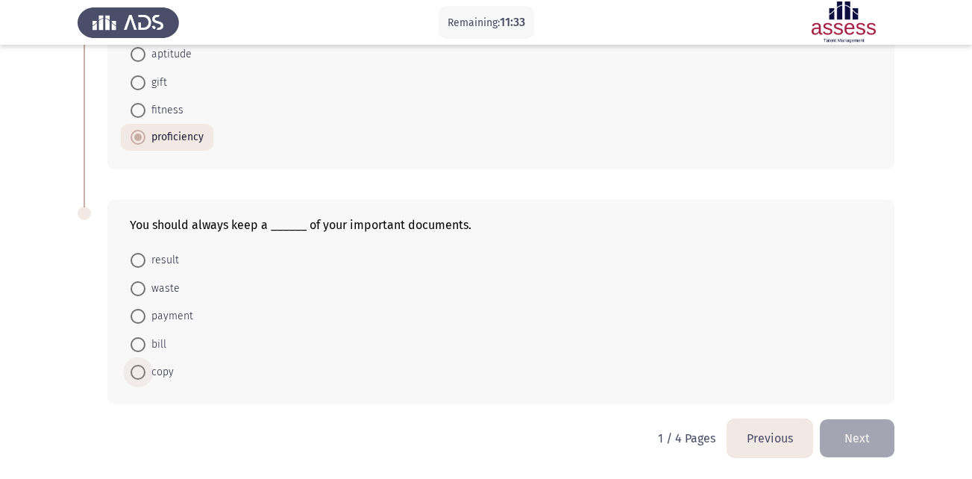
click at [162, 370] on span "copy" at bounding box center [159, 372] width 28 height 18
click at [145, 370] on input "copy" at bounding box center [137, 372] width 15 height 15
radio input "true"
click at [874, 428] on button "Next" at bounding box center [856, 438] width 75 height 38
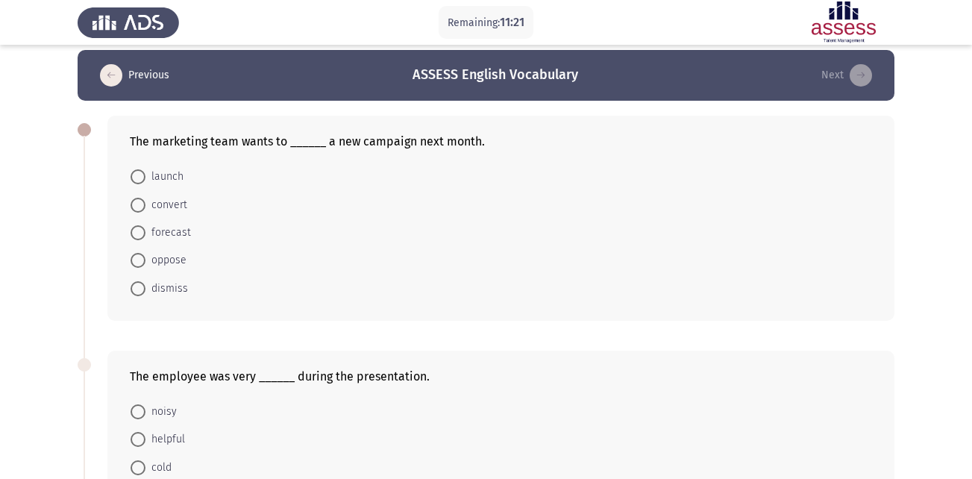
scroll to position [0, 0]
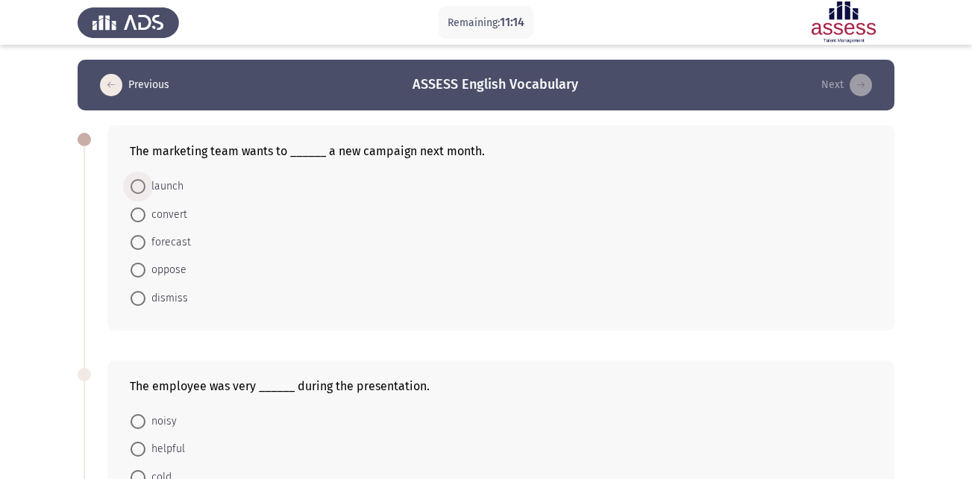
click at [160, 187] on span "launch" at bounding box center [164, 186] width 38 height 18
click at [145, 187] on input "launch" at bounding box center [137, 186] width 15 height 15
radio input "true"
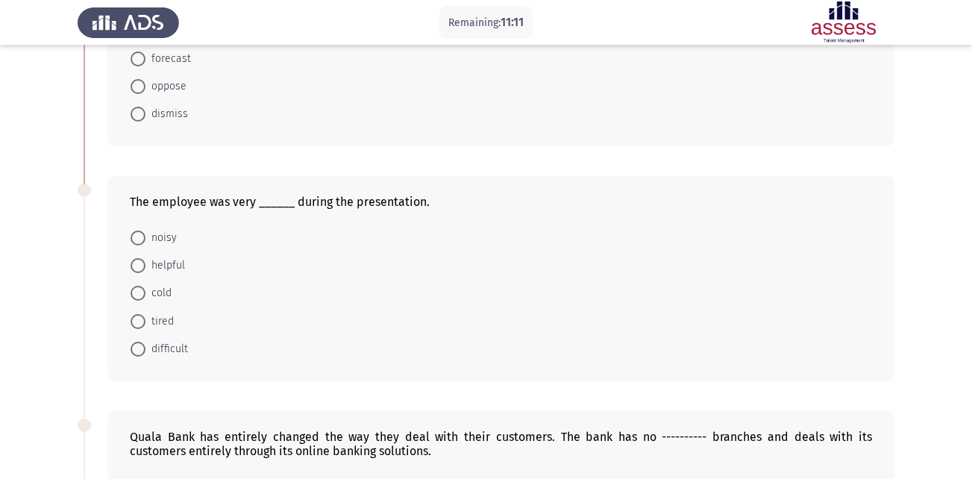
scroll to position [205, 0]
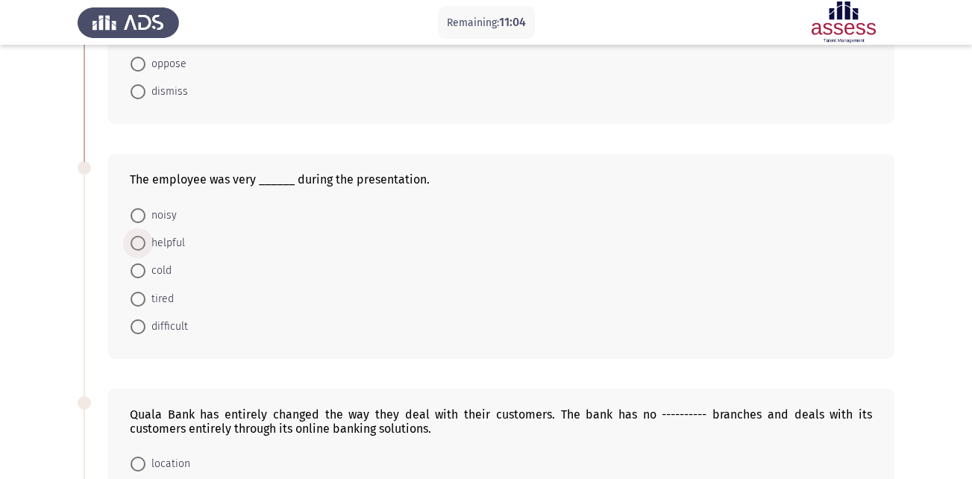
click at [169, 245] on span "helpful" at bounding box center [165, 243] width 40 height 18
click at [145, 245] on input "helpful" at bounding box center [137, 243] width 15 height 15
radio input "true"
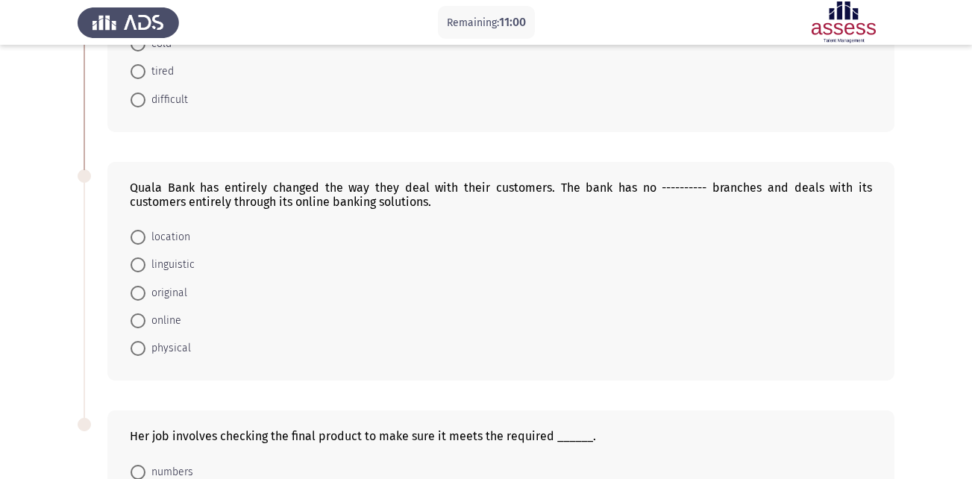
scroll to position [433, 0]
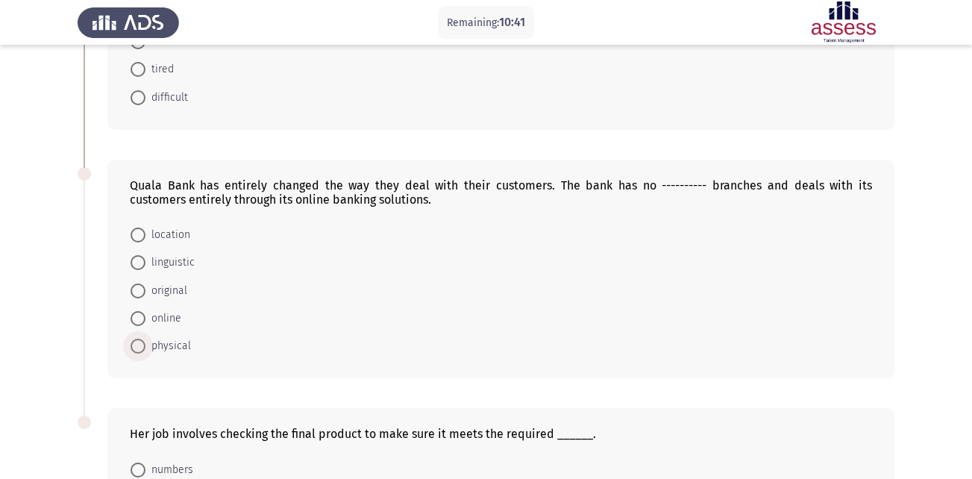
click at [180, 344] on span "physical" at bounding box center [167, 346] width 45 height 18
click at [145, 344] on input "physical" at bounding box center [137, 346] width 15 height 15
radio input "true"
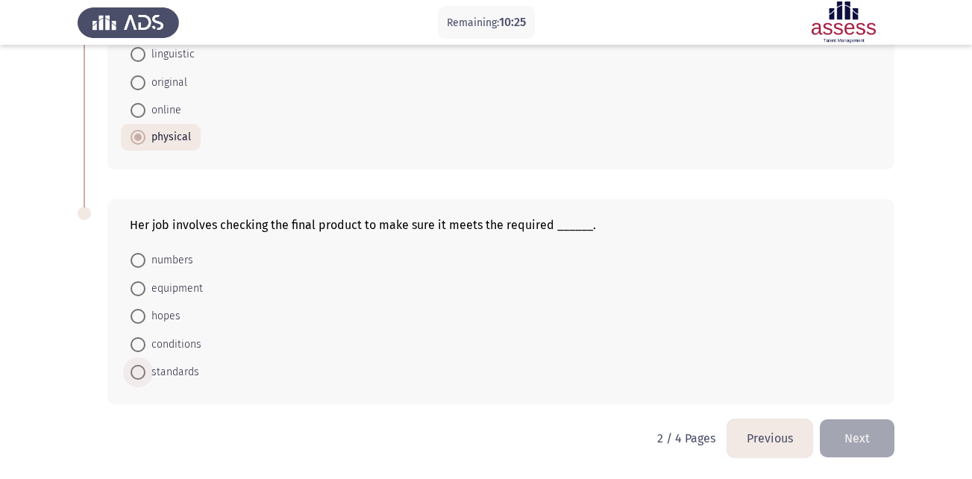
click at [178, 371] on span "standards" at bounding box center [172, 372] width 54 height 18
click at [145, 371] on input "standards" at bounding box center [137, 372] width 15 height 15
radio input "true"
click at [837, 436] on button "Next" at bounding box center [856, 438] width 75 height 38
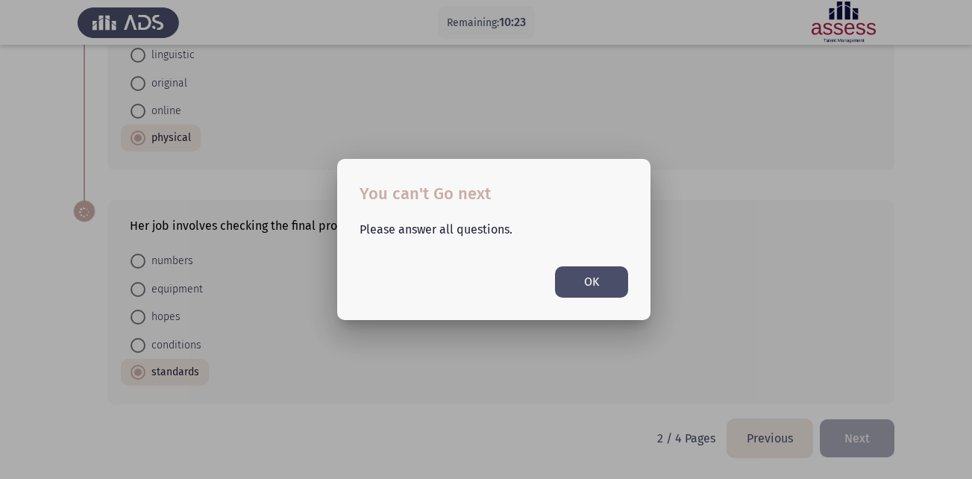
scroll to position [0, 0]
click at [587, 276] on button "OK" at bounding box center [591, 281] width 73 height 31
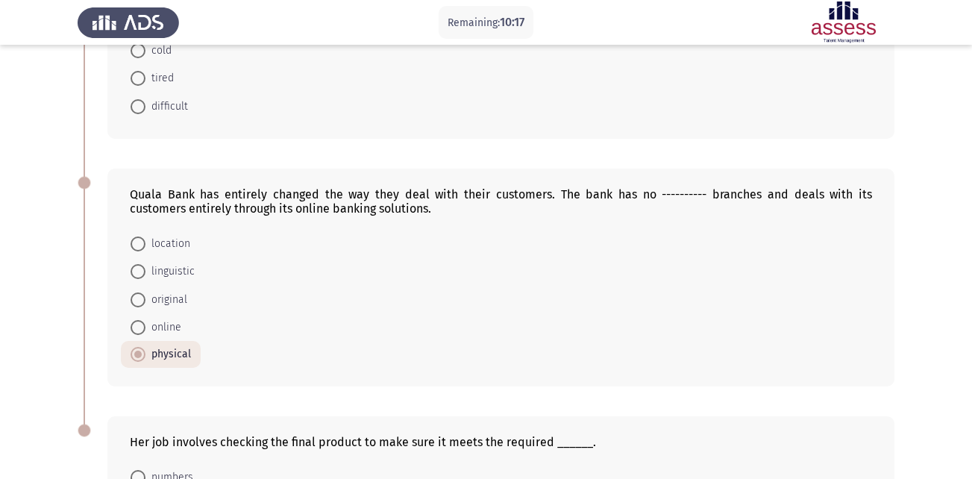
scroll to position [640, 0]
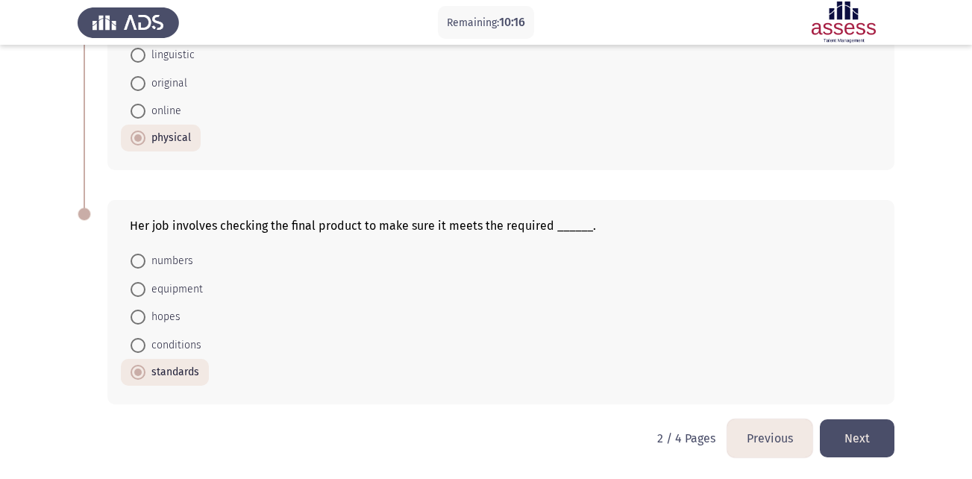
click at [865, 426] on button "Next" at bounding box center [856, 438] width 75 height 38
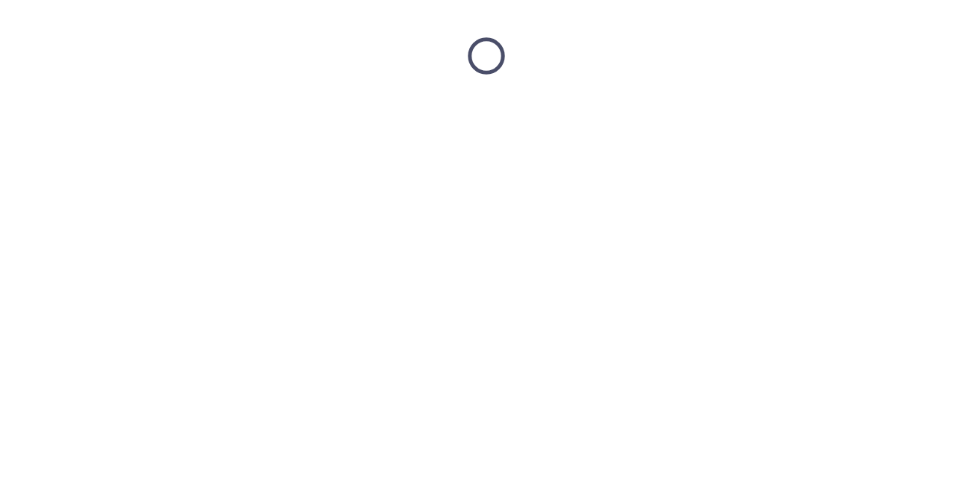
scroll to position [0, 0]
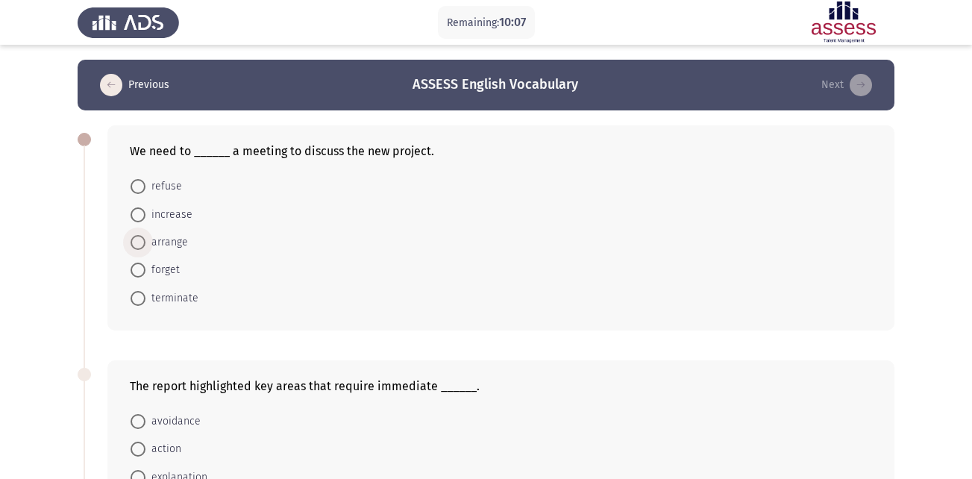
click at [173, 242] on span "arrange" at bounding box center [166, 242] width 43 height 18
click at [145, 242] on input "arrange" at bounding box center [137, 242] width 15 height 15
radio input "true"
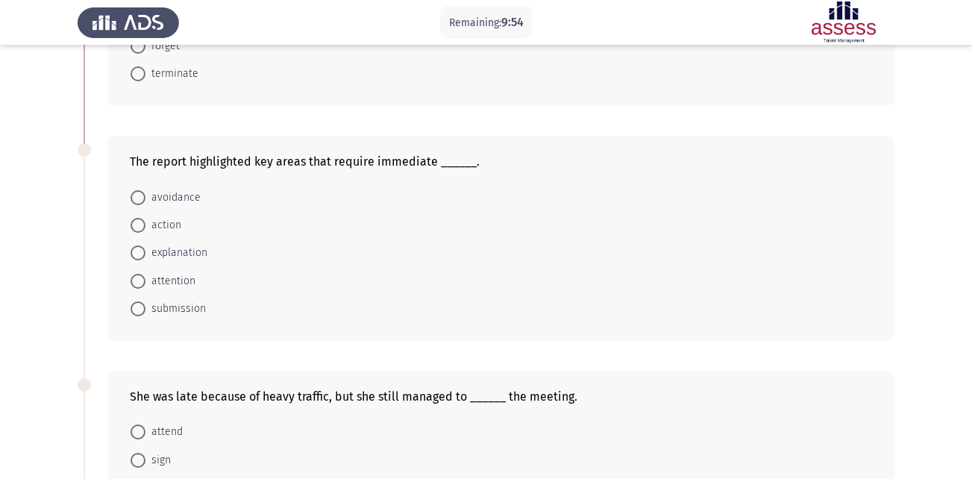
scroll to position [228, 0]
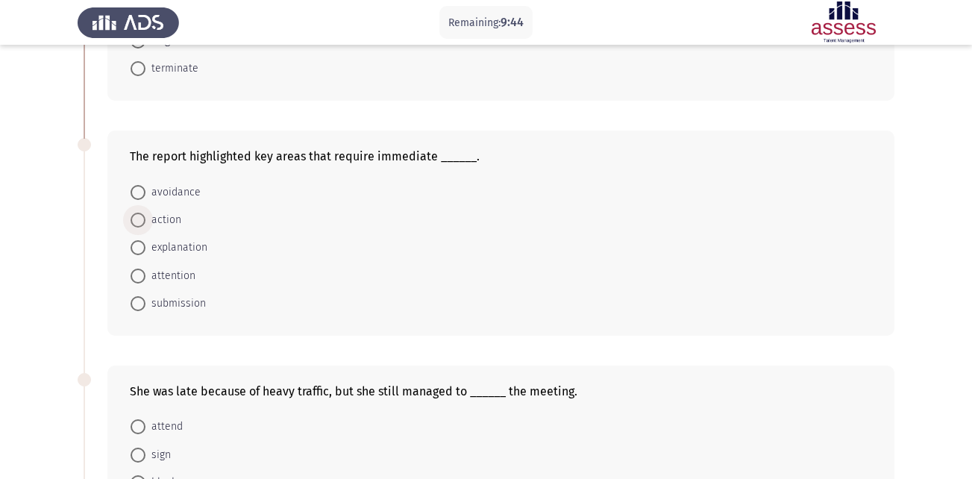
click at [168, 219] on span "action" at bounding box center [163, 220] width 36 height 18
click at [145, 219] on input "action" at bounding box center [137, 220] width 15 height 15
radio input "true"
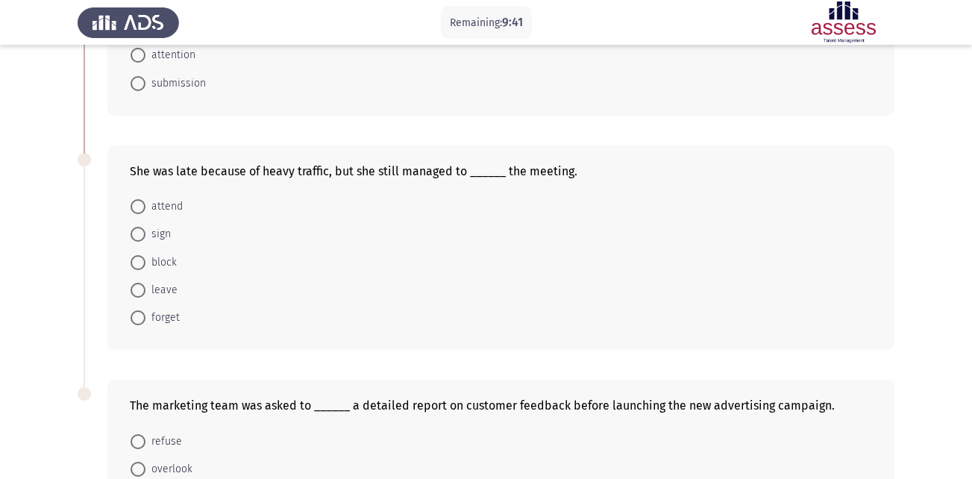
scroll to position [451, 0]
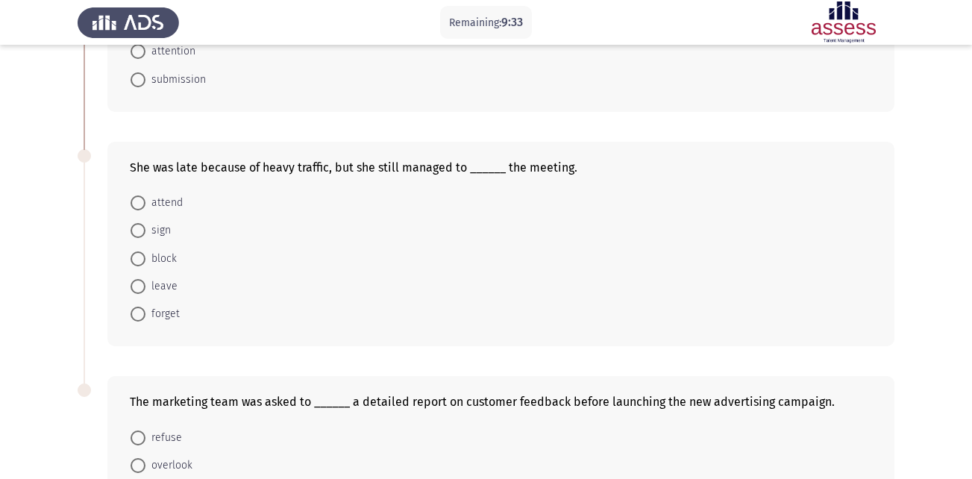
click at [171, 203] on span "attend" at bounding box center [163, 203] width 37 height 18
click at [145, 203] on input "attend" at bounding box center [137, 202] width 15 height 15
radio input "true"
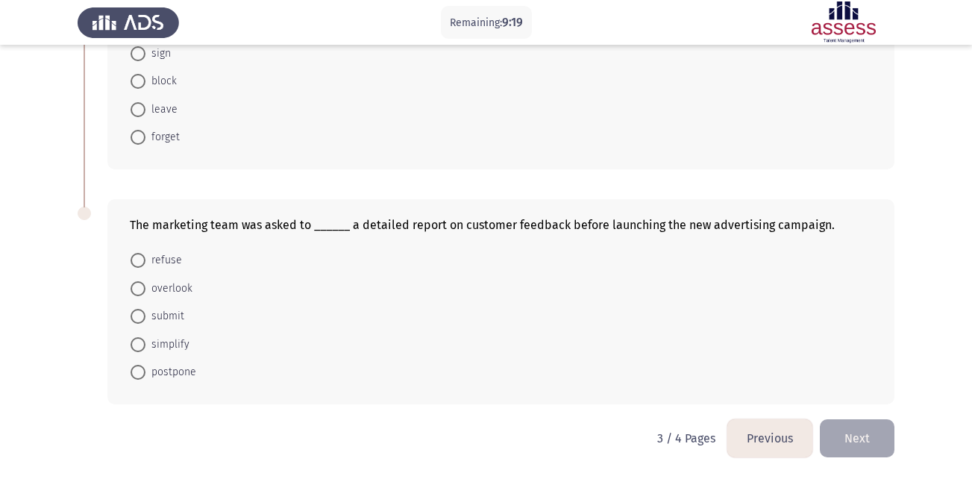
click at [173, 343] on span "simplify" at bounding box center [167, 345] width 44 height 18
click at [145, 343] on input "simplify" at bounding box center [137, 344] width 15 height 15
radio input "true"
click at [864, 440] on button "Next" at bounding box center [856, 438] width 75 height 38
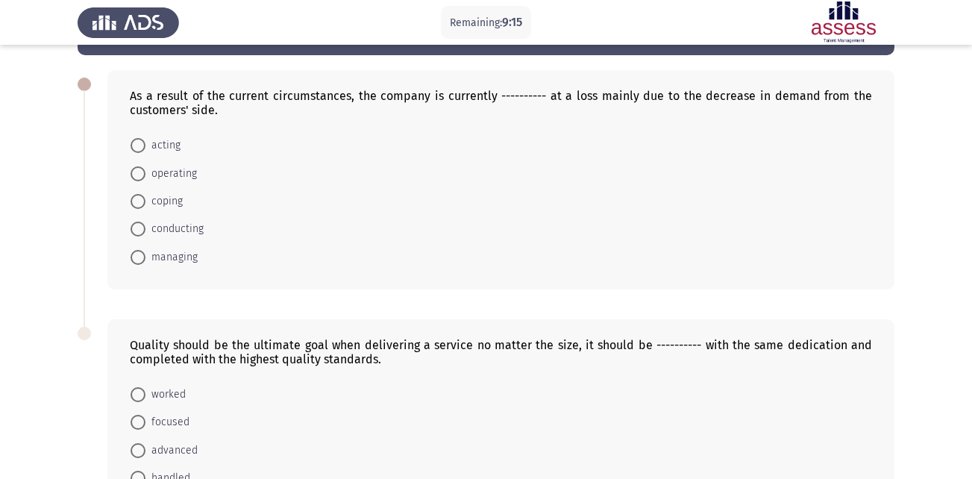
scroll to position [0, 0]
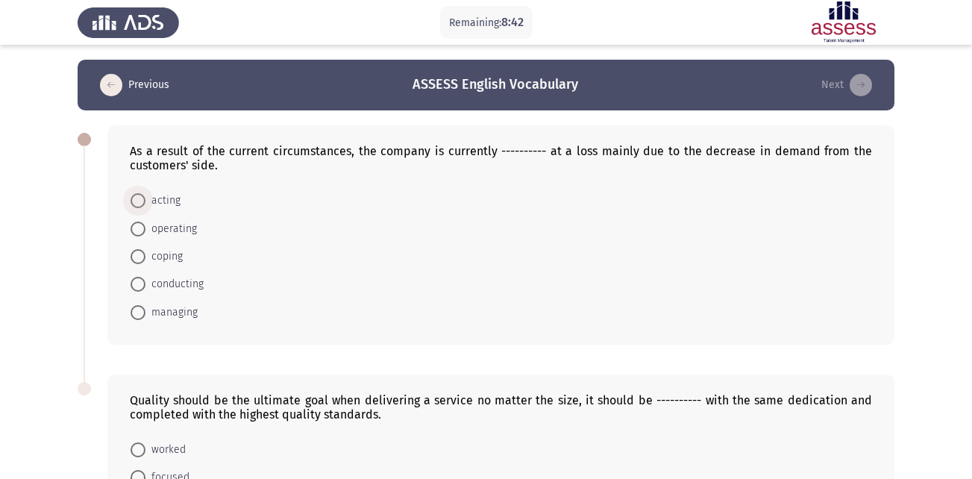
click at [160, 202] on span "acting" at bounding box center [162, 201] width 35 height 18
click at [145, 202] on input "acting" at bounding box center [137, 200] width 15 height 15
radio input "true"
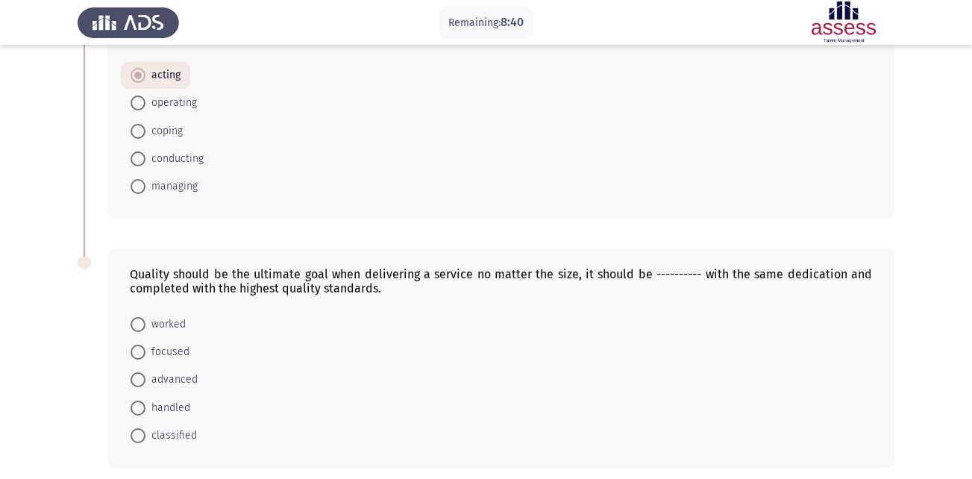
scroll to position [188, 0]
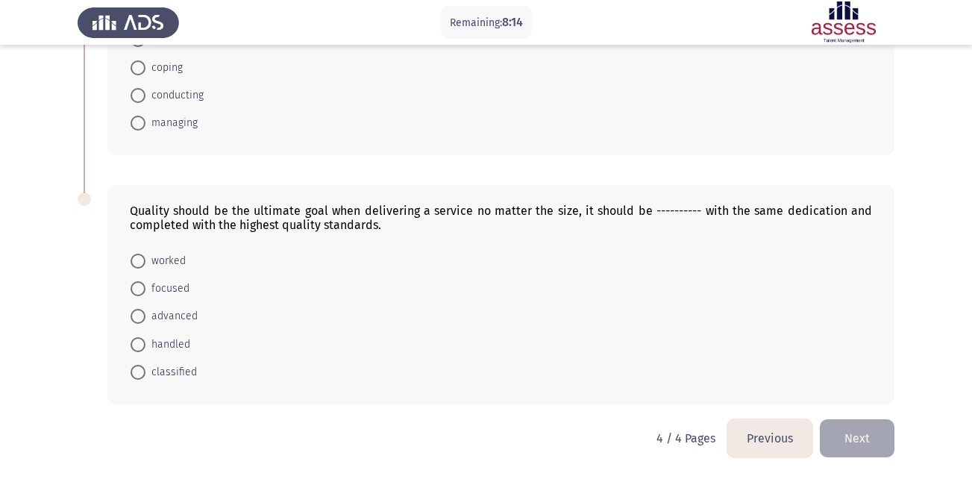
click at [163, 334] on mat-radio-button "handled" at bounding box center [160, 344] width 79 height 28
click at [162, 342] on span "handled" at bounding box center [167, 345] width 45 height 18
click at [145, 342] on input "handled" at bounding box center [137, 344] width 15 height 15
radio input "true"
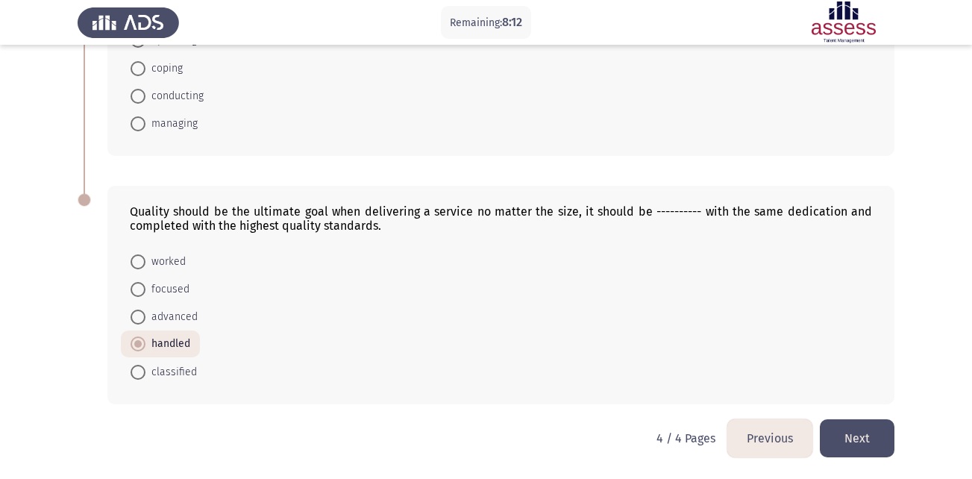
click at [861, 434] on button "Next" at bounding box center [856, 438] width 75 height 38
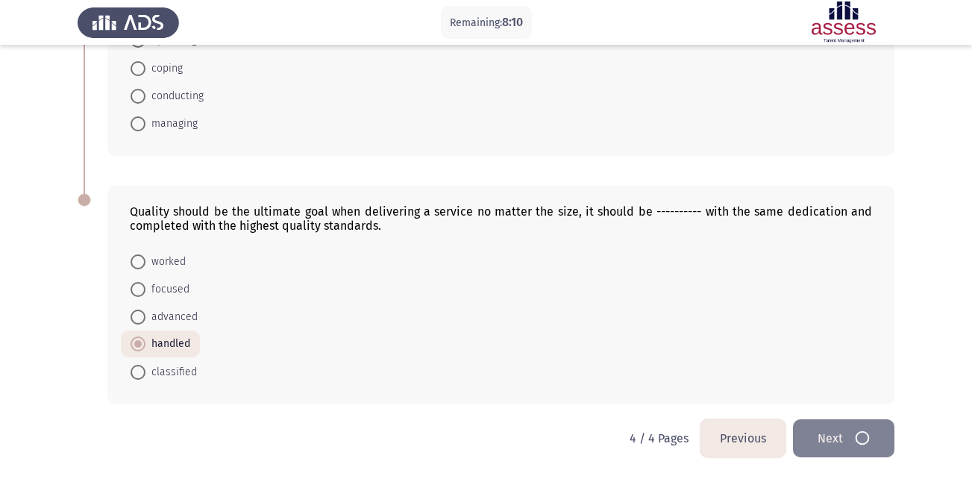
scroll to position [0, 0]
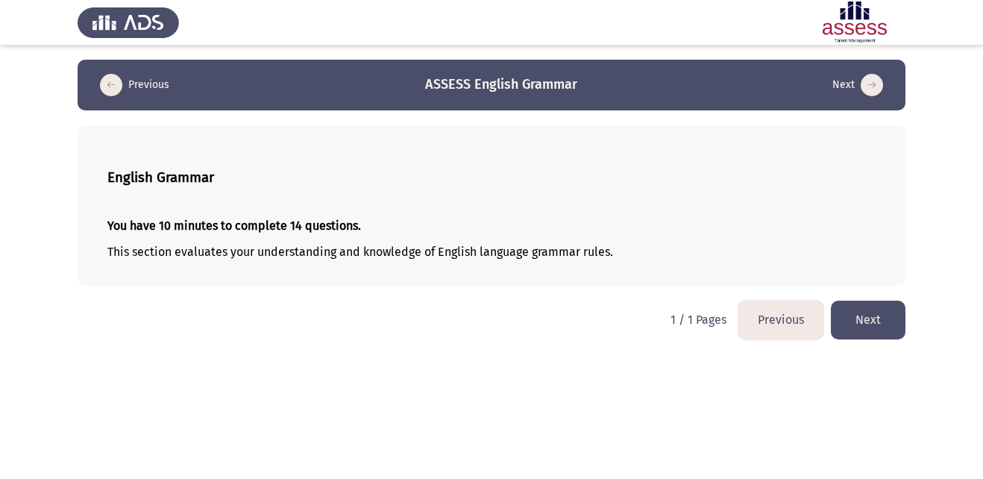
click at [868, 315] on button "Next" at bounding box center [868, 319] width 75 height 38
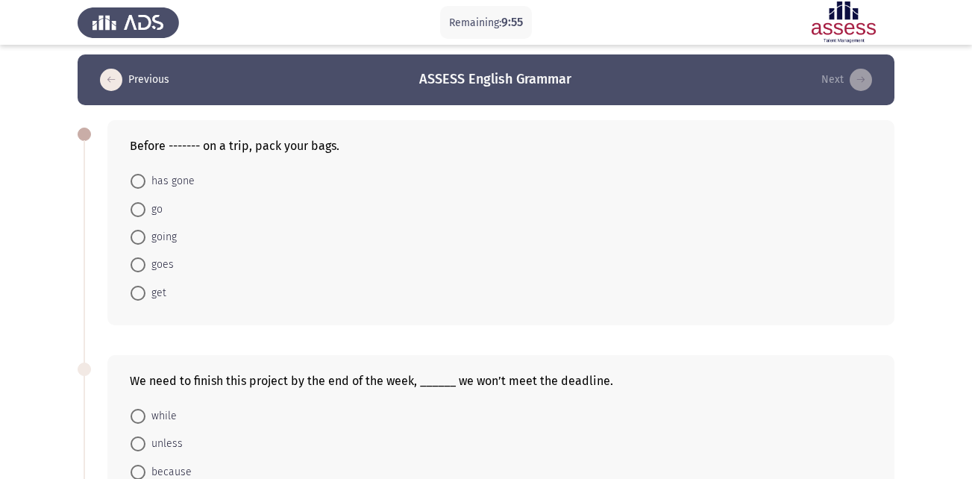
scroll to position [4, 0]
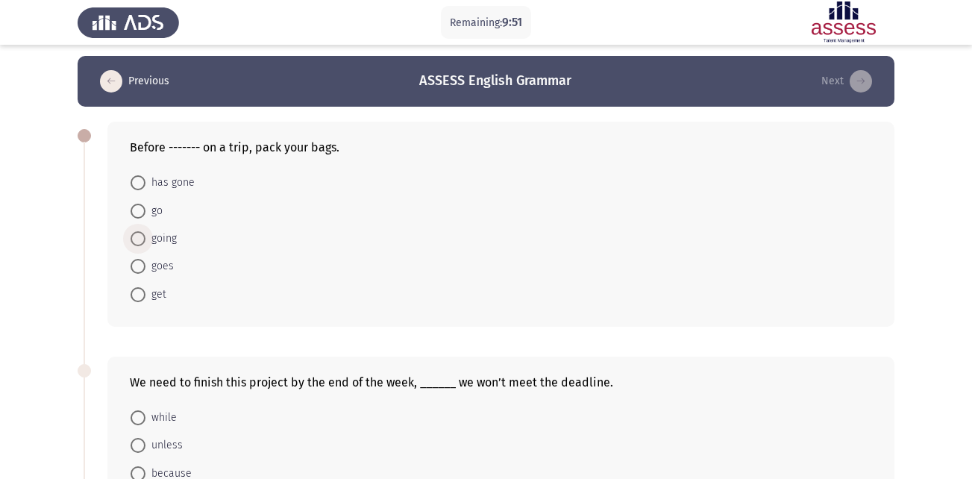
click at [155, 240] on span "going" at bounding box center [160, 239] width 31 height 18
click at [145, 240] on input "going" at bounding box center [137, 238] width 15 height 15
radio input "true"
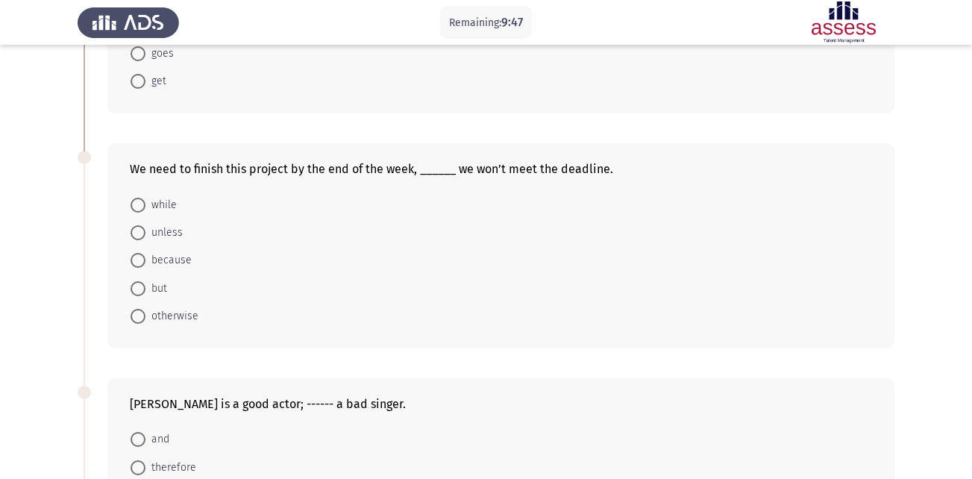
scroll to position [232, 0]
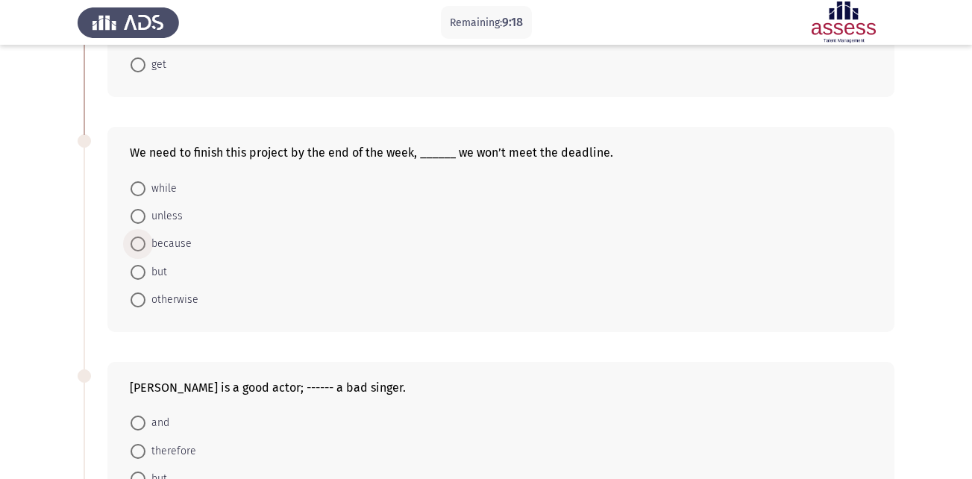
click at [179, 242] on span "because" at bounding box center [168, 244] width 46 height 18
click at [145, 242] on input "because" at bounding box center [137, 243] width 15 height 15
radio input "true"
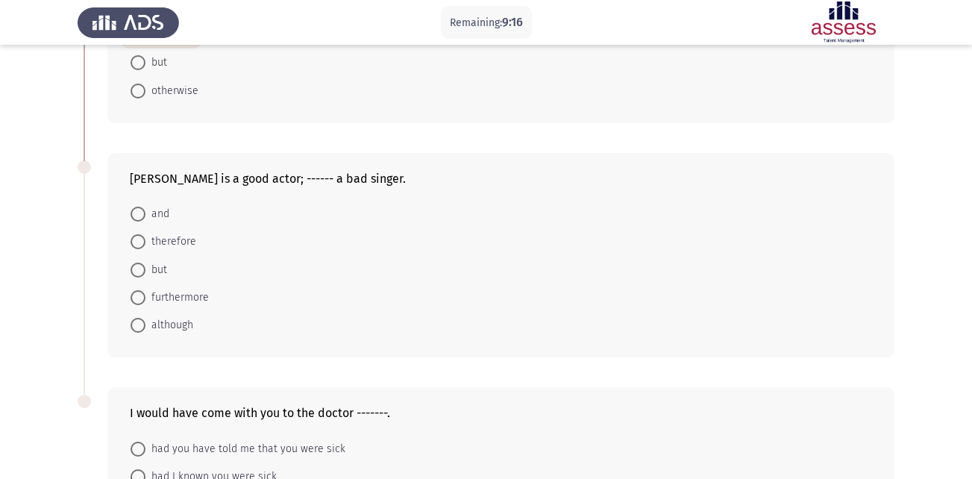
scroll to position [444, 0]
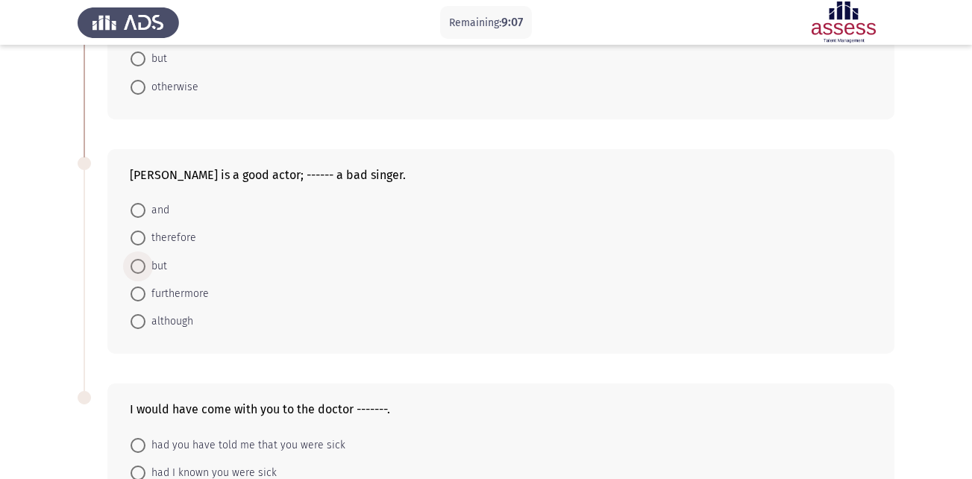
click at [158, 265] on span "but" at bounding box center [156, 266] width 22 height 18
click at [145, 265] on input "but" at bounding box center [137, 266] width 15 height 15
radio input "true"
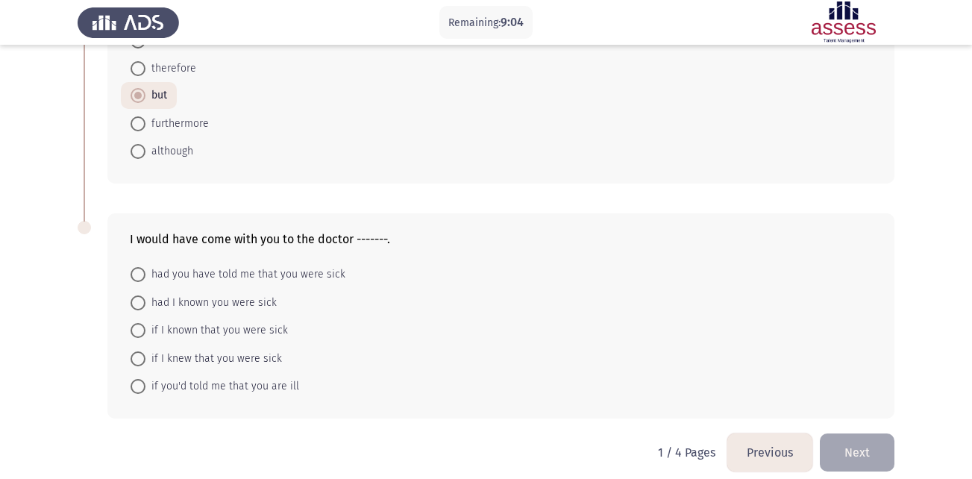
scroll to position [617, 0]
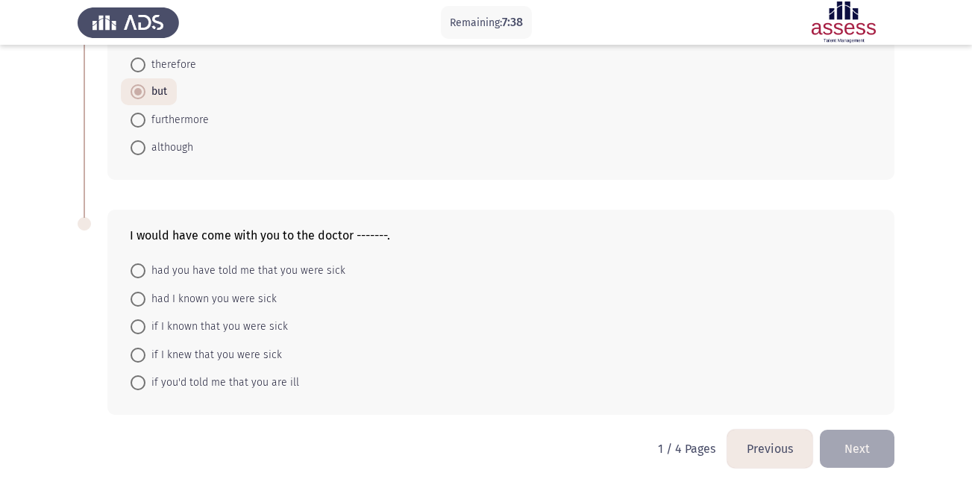
click at [255, 384] on span "if you'd told me that you are ill" at bounding box center [222, 383] width 154 height 18
click at [145, 384] on input "if you'd told me that you are ill" at bounding box center [137, 382] width 15 height 15
radio input "true"
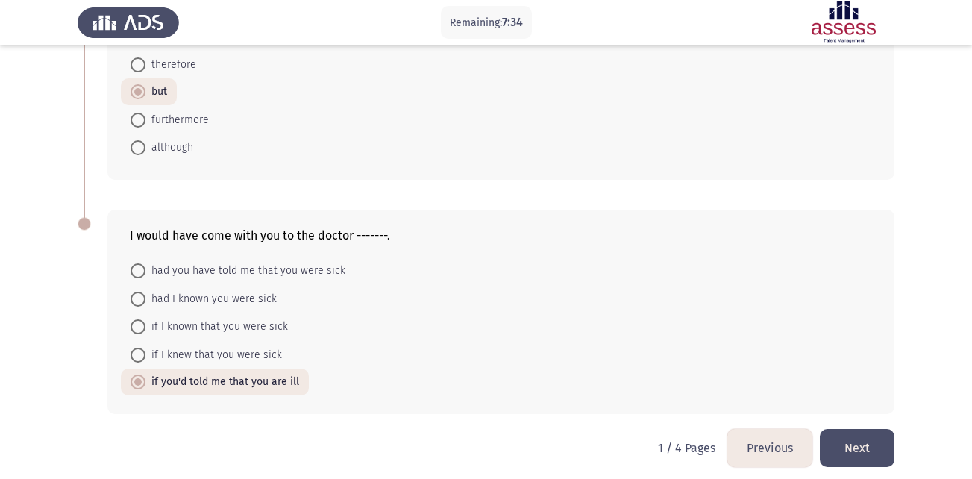
click at [866, 444] on button "Next" at bounding box center [856, 448] width 75 height 38
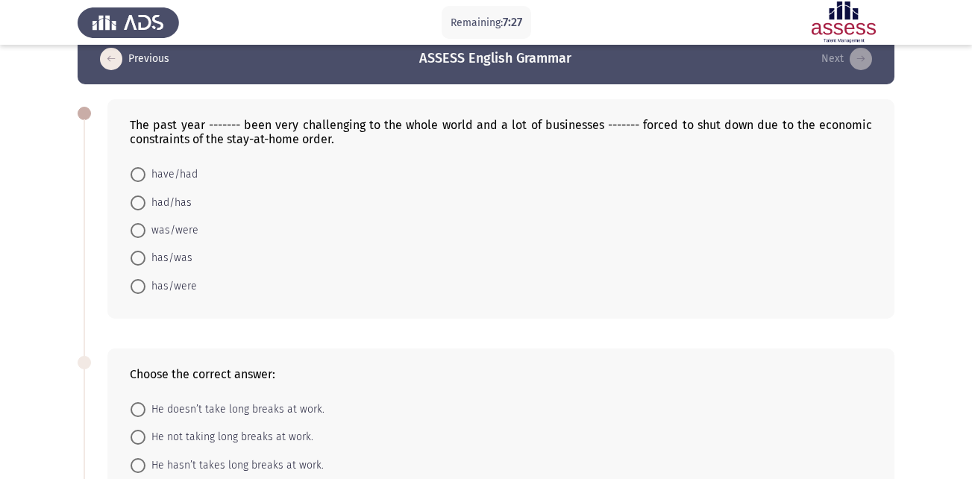
scroll to position [25, 0]
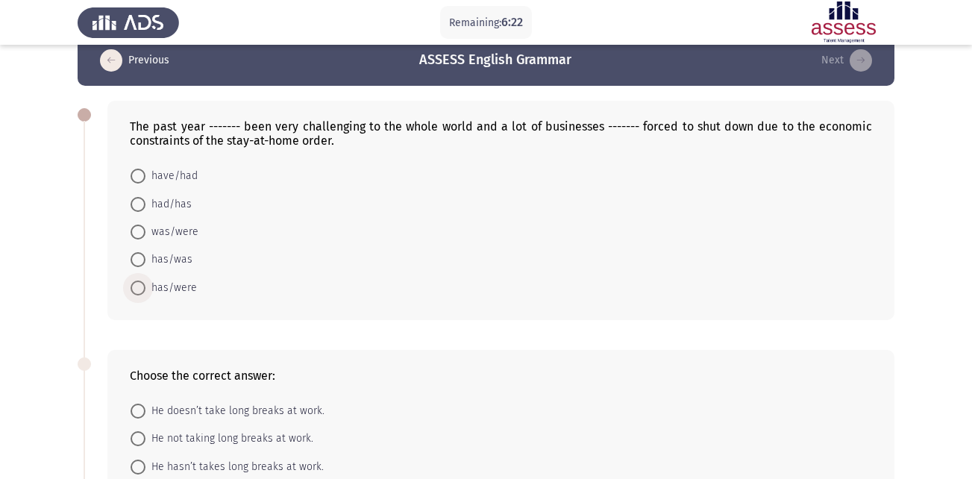
click at [180, 283] on span "has/were" at bounding box center [170, 288] width 51 height 18
click at [145, 283] on input "has/were" at bounding box center [137, 287] width 15 height 15
radio input "true"
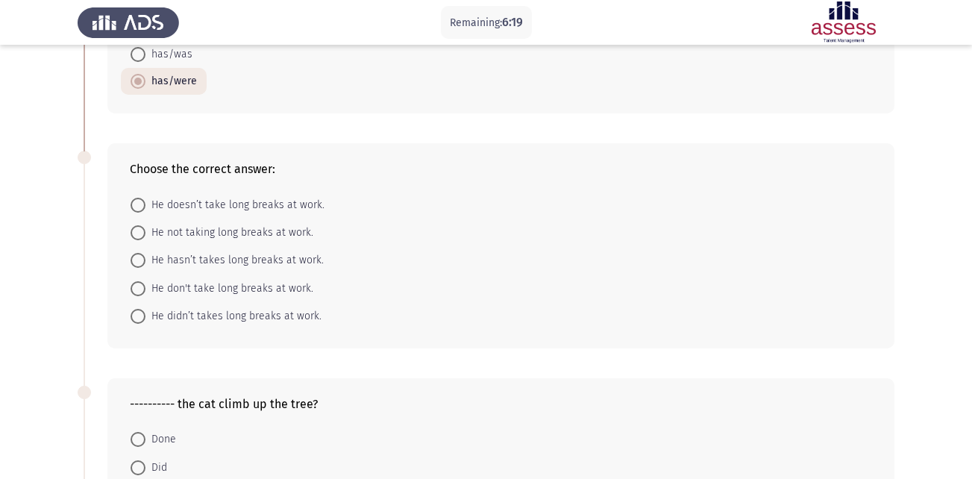
scroll to position [233, 0]
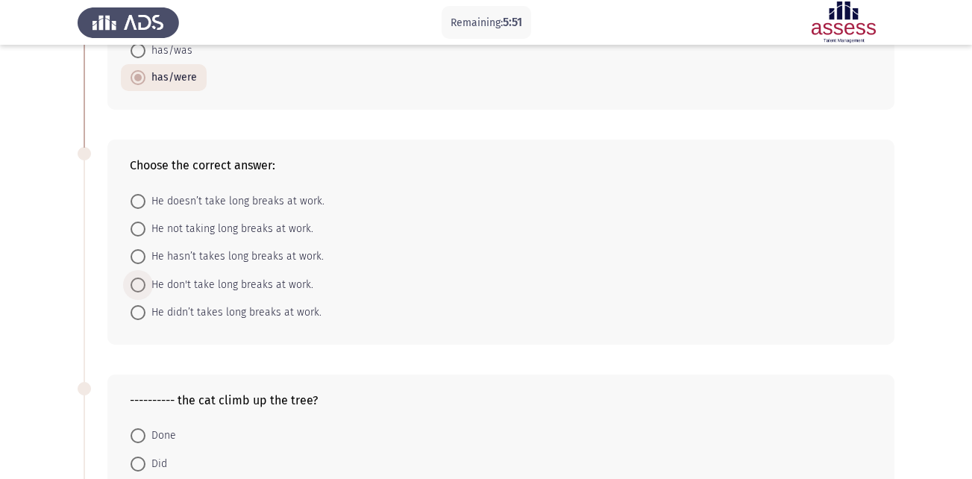
click at [280, 280] on span "He don't take long breaks at work." at bounding box center [229, 285] width 168 height 18
click at [145, 280] on input "He don't take long breaks at work." at bounding box center [137, 284] width 15 height 15
radio input "true"
click at [214, 202] on span "He doesn’t take long breaks at work." at bounding box center [234, 201] width 179 height 18
click at [145, 202] on input "He doesn’t take long breaks at work." at bounding box center [137, 201] width 15 height 15
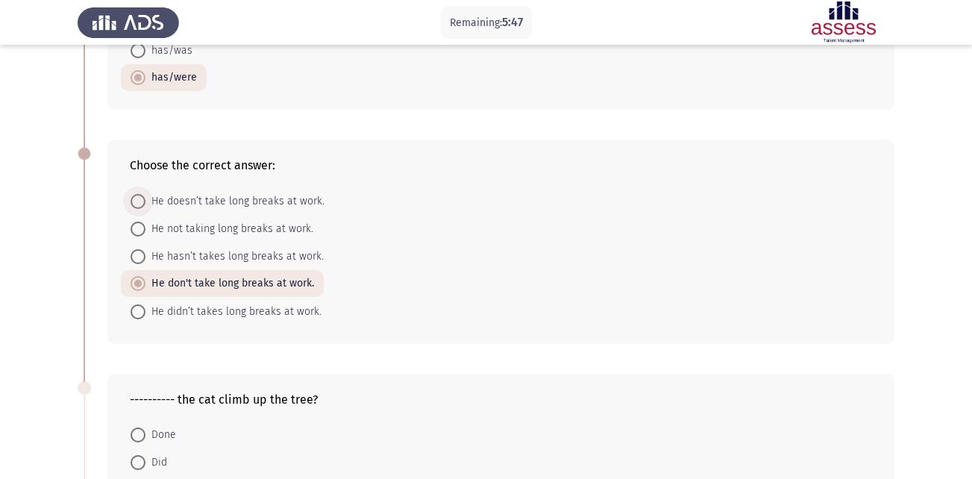
radio input "true"
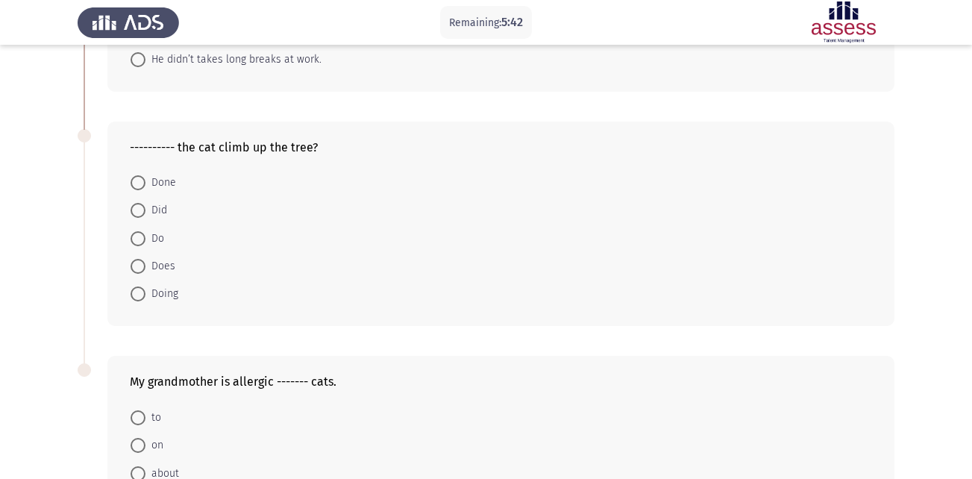
scroll to position [489, 0]
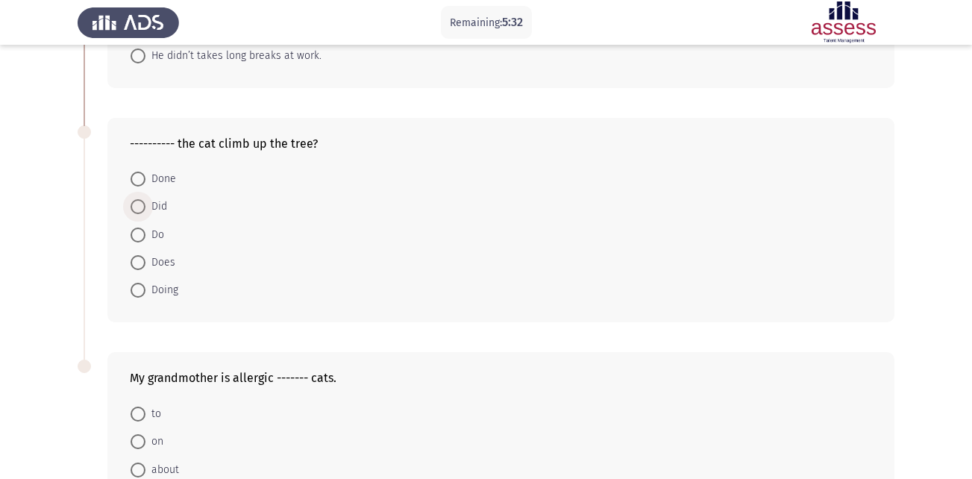
click at [150, 204] on span "Did" at bounding box center [156, 207] width 22 height 18
click at [145, 204] on input "Did" at bounding box center [137, 206] width 15 height 15
radio input "true"
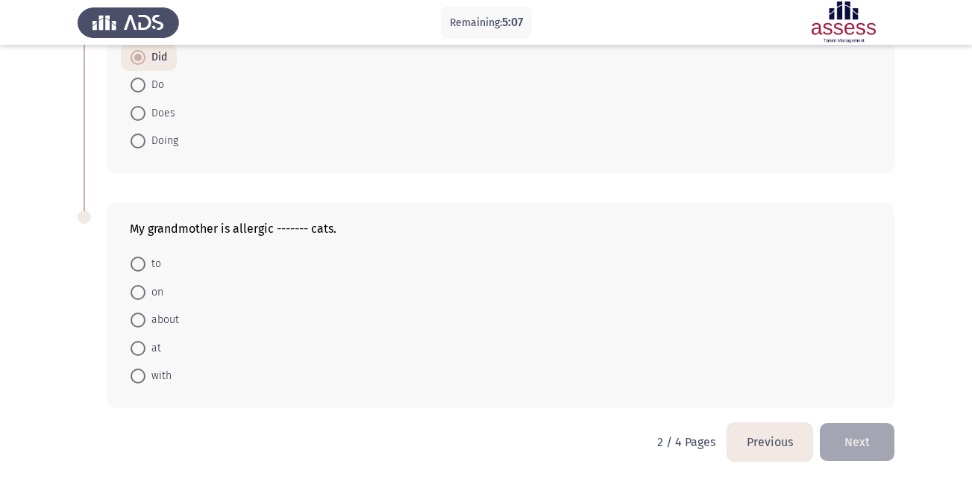
scroll to position [641, 0]
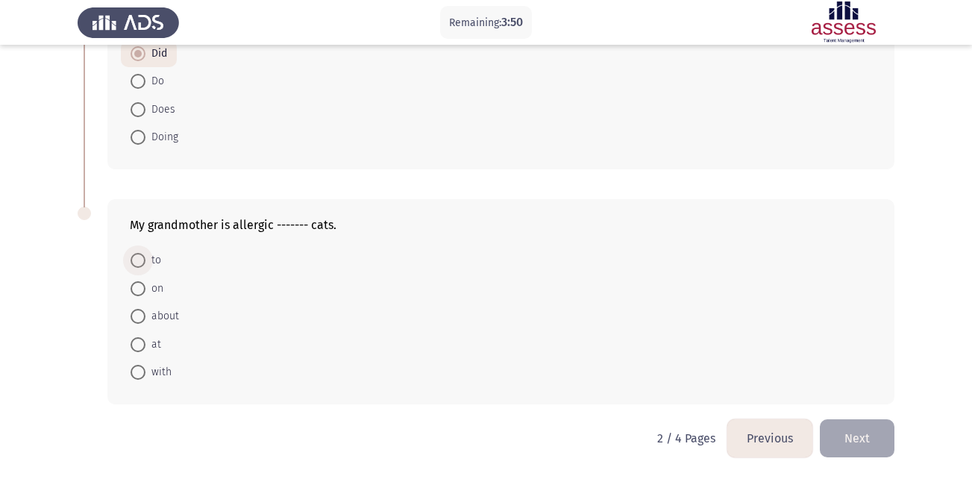
click at [141, 260] on span at bounding box center [137, 260] width 15 height 15
click at [141, 260] on input "to" at bounding box center [137, 260] width 15 height 15
radio input "true"
click at [839, 440] on button "Next" at bounding box center [856, 438] width 75 height 38
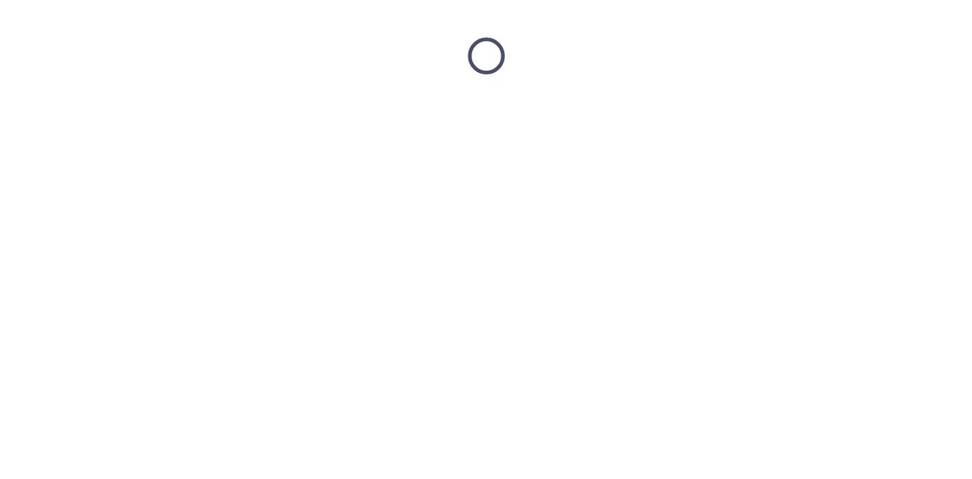
scroll to position [0, 0]
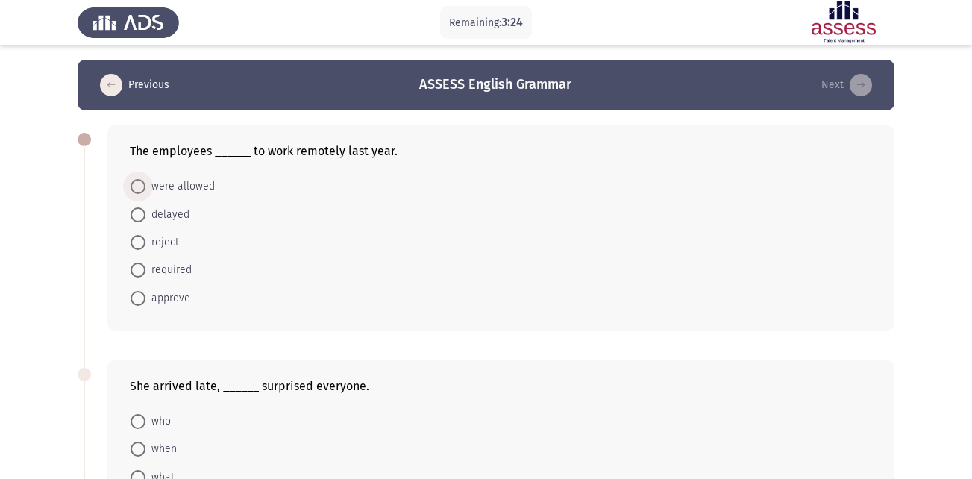
click at [190, 184] on span "were allowed" at bounding box center [179, 186] width 69 height 18
click at [145, 184] on input "were allowed" at bounding box center [137, 186] width 15 height 15
radio input "true"
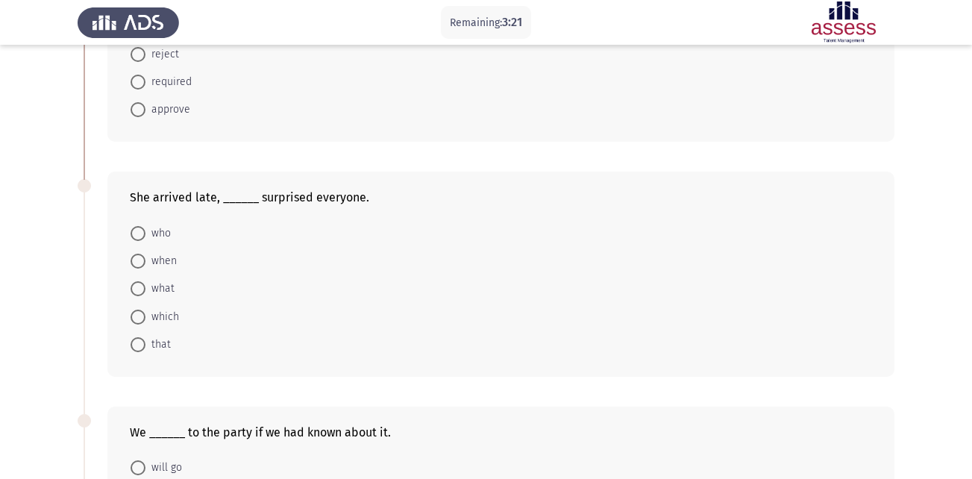
scroll to position [215, 0]
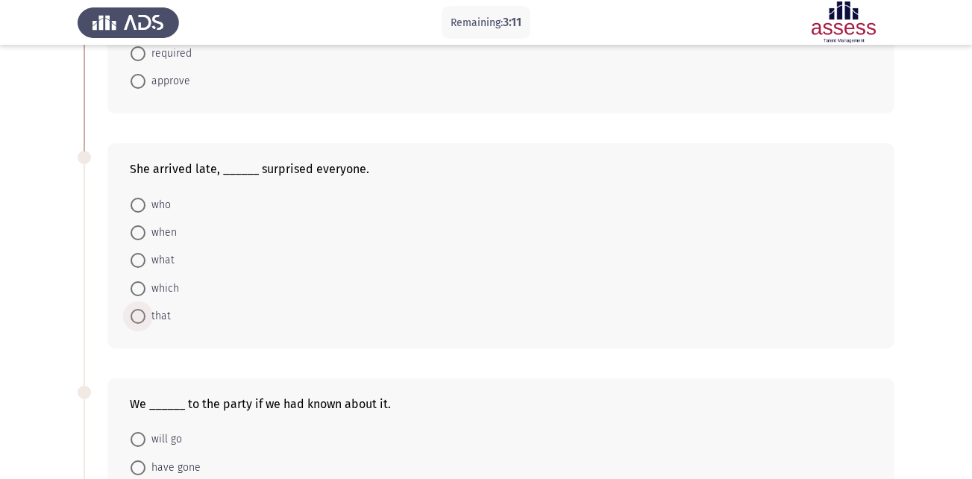
click at [136, 317] on span at bounding box center [137, 316] width 15 height 15
click at [136, 317] on input "that" at bounding box center [137, 316] width 15 height 15
radio input "true"
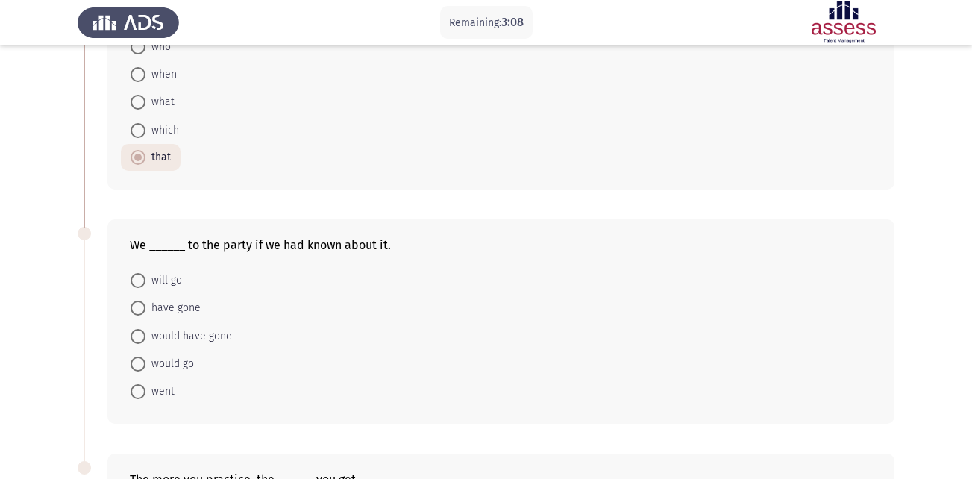
scroll to position [453, 0]
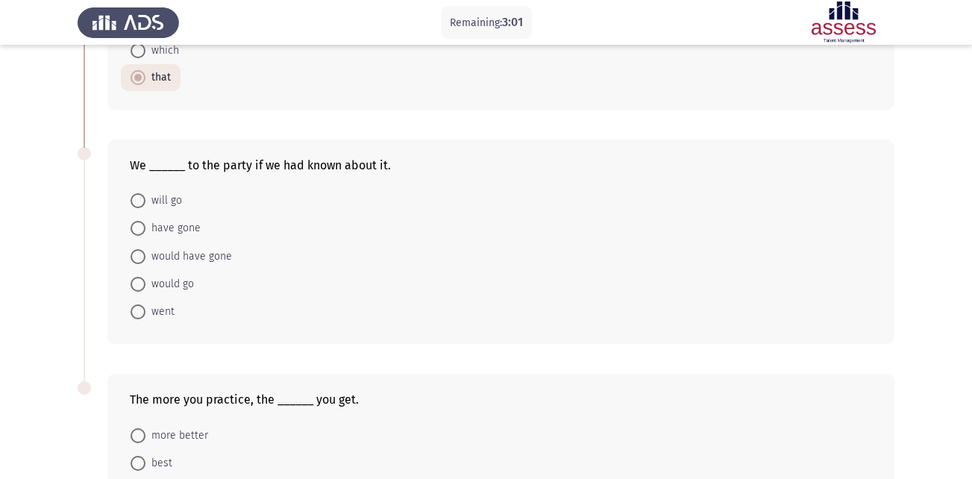
click at [136, 257] on span at bounding box center [137, 256] width 15 height 15
click at [136, 257] on input "would have gone" at bounding box center [137, 256] width 15 height 15
radio input "true"
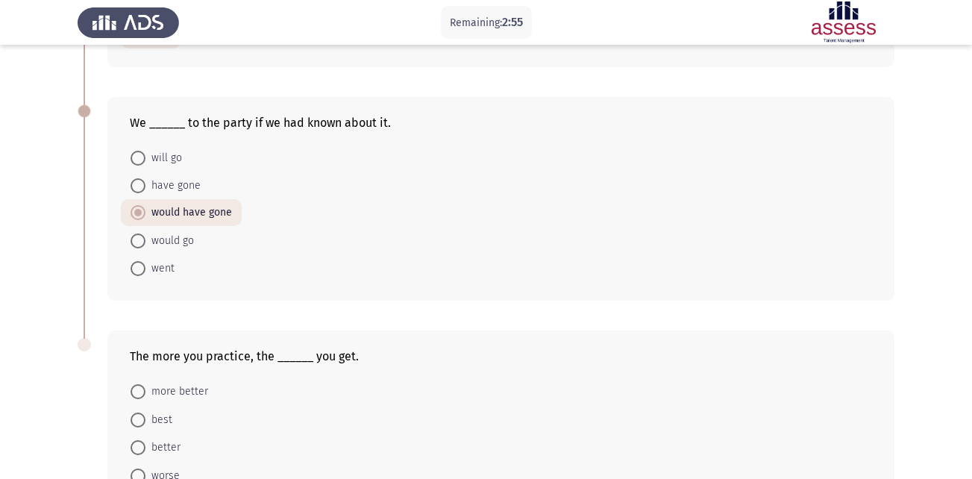
scroll to position [627, 0]
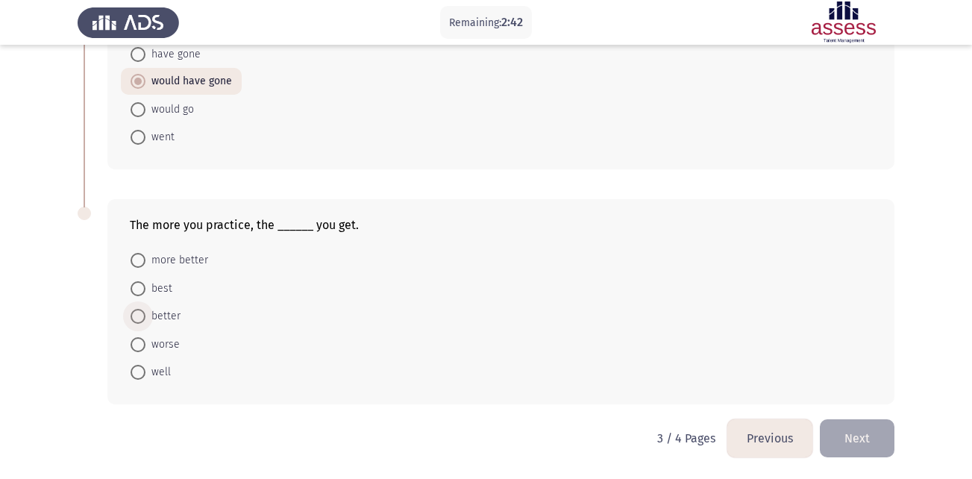
click at [160, 314] on span "better" at bounding box center [162, 316] width 35 height 18
click at [145, 314] on input "better" at bounding box center [137, 316] width 15 height 15
radio input "true"
click at [837, 432] on button "Next" at bounding box center [856, 438] width 75 height 38
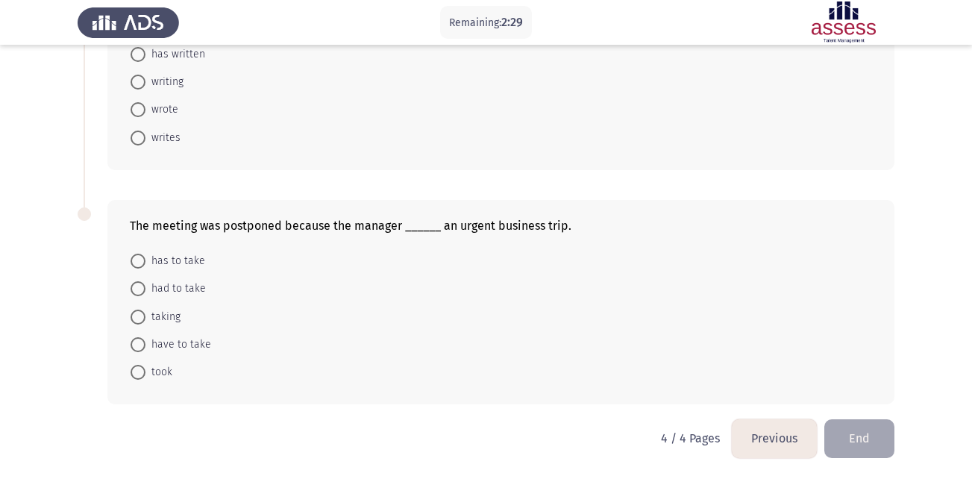
scroll to position [0, 0]
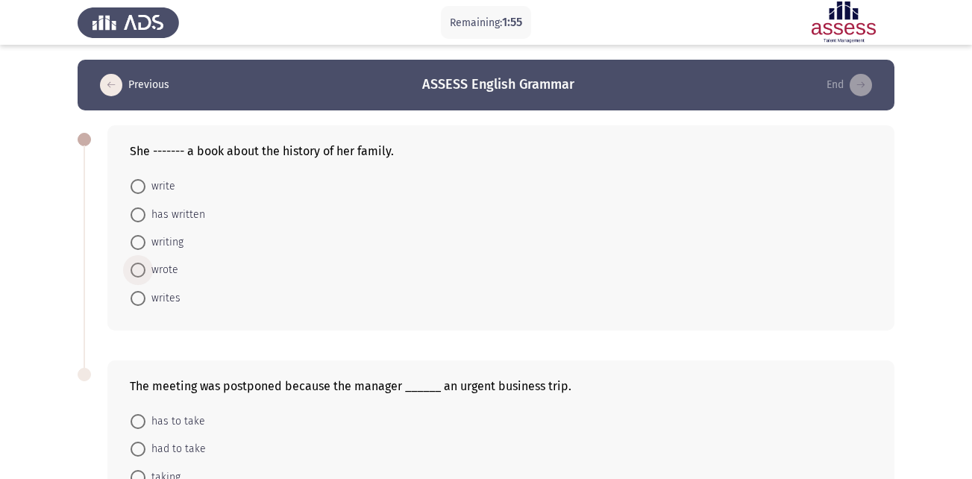
click at [170, 268] on span "wrote" at bounding box center [161, 270] width 33 height 18
click at [145, 268] on input "wrote" at bounding box center [137, 269] width 15 height 15
radio input "true"
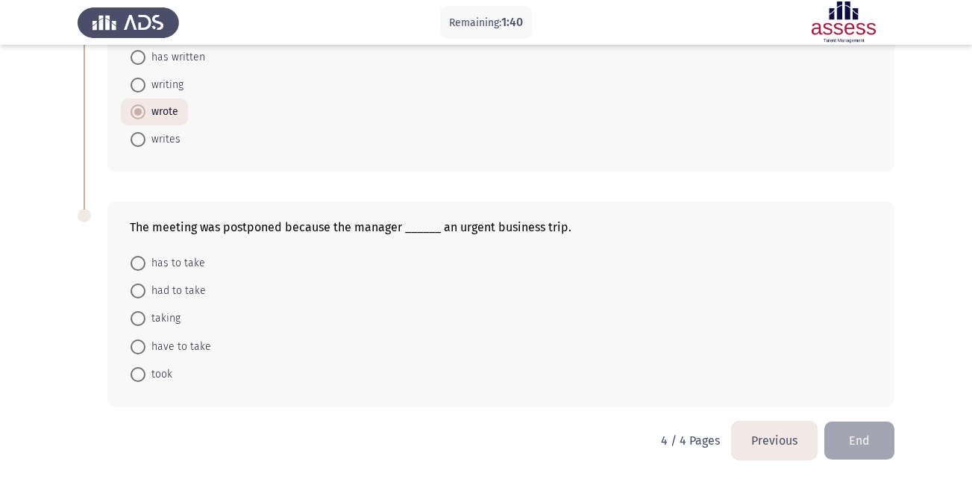
scroll to position [160, 0]
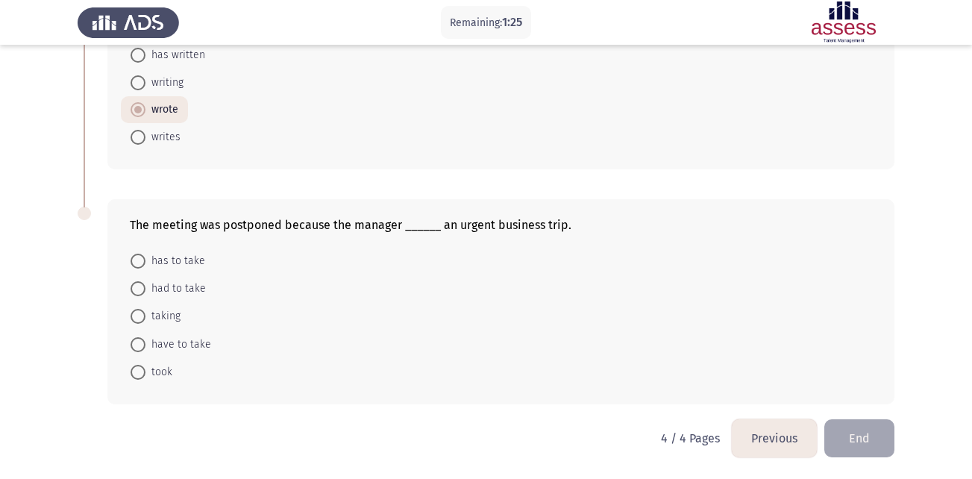
drag, startPoint x: 130, startPoint y: 224, endPoint x: 504, endPoint y: 227, distance: 374.3
click at [504, 227] on div "The meeting was postponed because the manager ______ an urgent business trip." at bounding box center [501, 225] width 742 height 14
click at [166, 261] on span "has to take" at bounding box center [175, 261] width 60 height 18
click at [145, 261] on input "has to take" at bounding box center [137, 261] width 15 height 15
radio input "true"
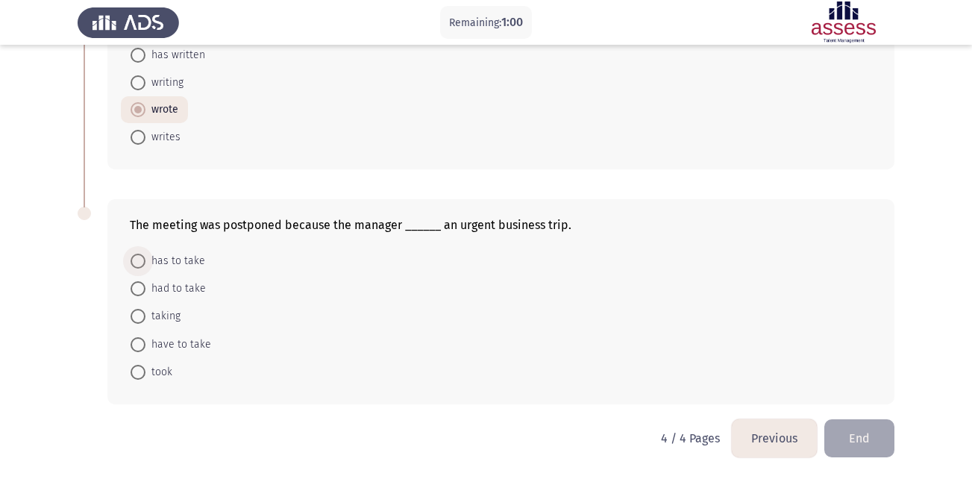
scroll to position [159, 0]
click at [161, 374] on span "took" at bounding box center [158, 372] width 27 height 18
click at [145, 374] on input "took" at bounding box center [137, 372] width 15 height 15
radio input "true"
click at [872, 438] on button "End" at bounding box center [859, 438] width 70 height 38
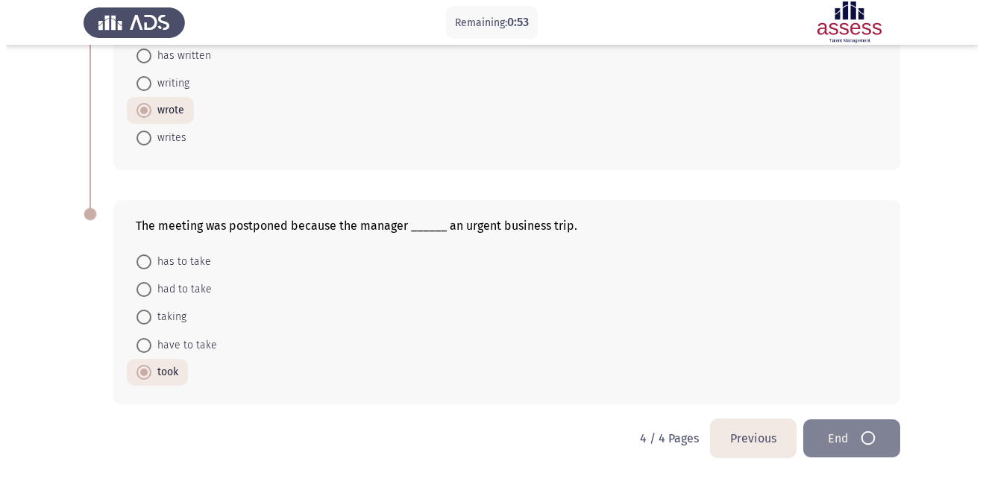
scroll to position [0, 0]
